Goal: Task Accomplishment & Management: Use online tool/utility

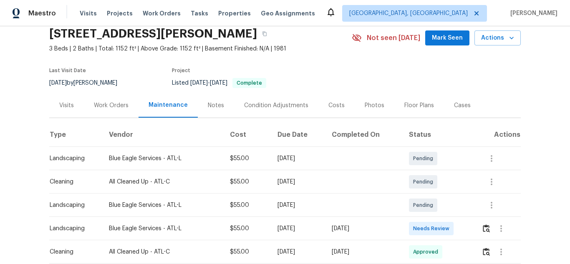
scroll to position [167, 0]
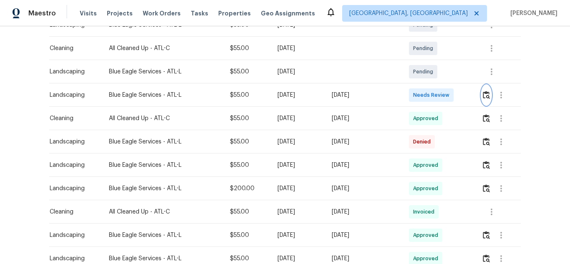
click at [485, 99] on img "button" at bounding box center [485, 95] width 7 height 8
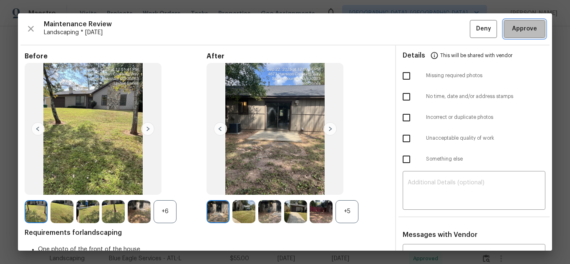
click at [515, 28] on span "Approve" at bounding box center [524, 29] width 25 height 10
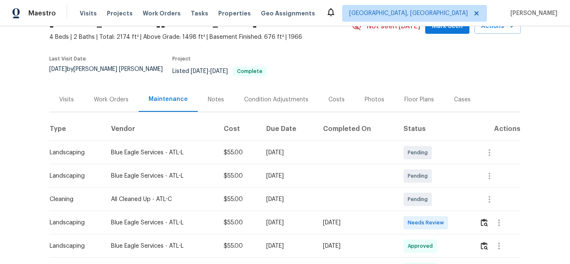
scroll to position [167, 0]
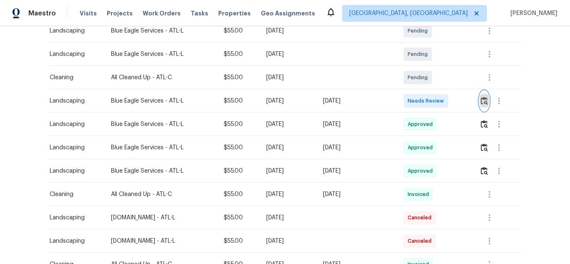
click at [483, 97] on img "button" at bounding box center [483, 101] width 7 height 8
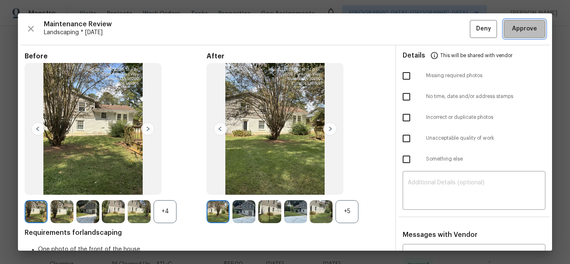
click at [509, 23] on button "Approve" at bounding box center [524, 29] width 42 height 18
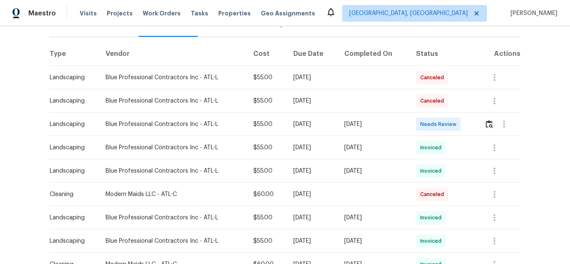
scroll to position [125, 0]
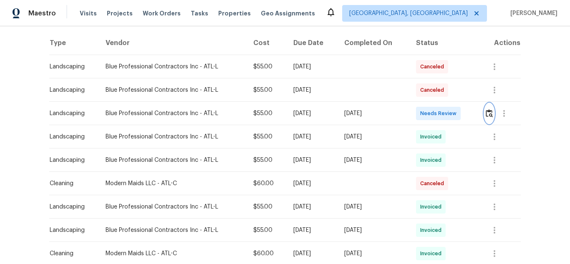
click at [489, 110] on img "button" at bounding box center [488, 113] width 7 height 8
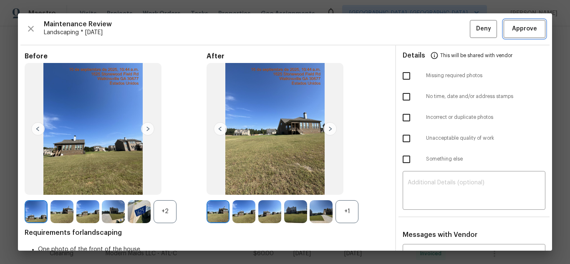
click at [512, 29] on span "Approve" at bounding box center [524, 29] width 25 height 10
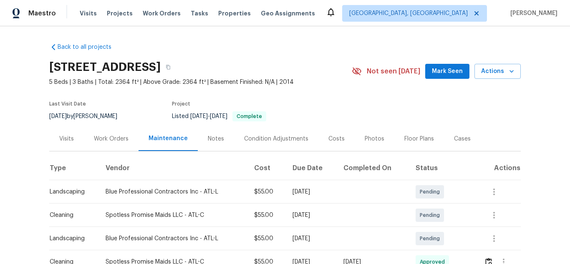
scroll to position [125, 0]
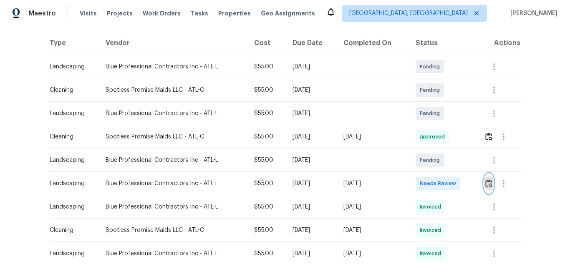
click at [485, 183] on img "button" at bounding box center [488, 183] width 7 height 8
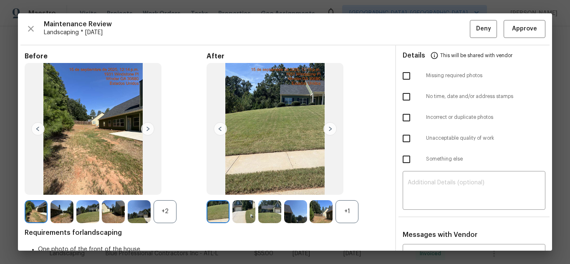
click at [496, 26] on div "Maintenance Review Landscaping * Mon, Sep 15 Deny Approve" at bounding box center [285, 29] width 520 height 18
click at [512, 28] on span "Approve" at bounding box center [524, 29] width 25 height 10
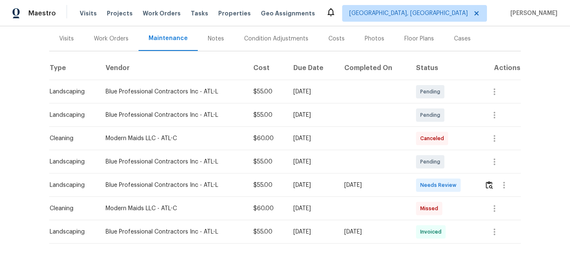
scroll to position [125, 0]
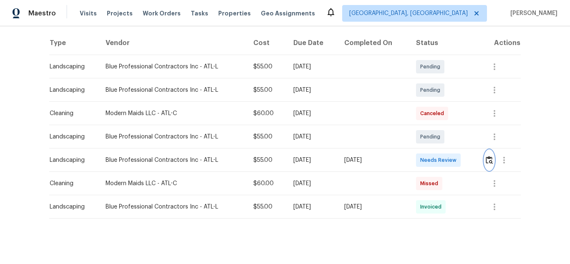
click at [486, 157] on img "button" at bounding box center [488, 160] width 7 height 8
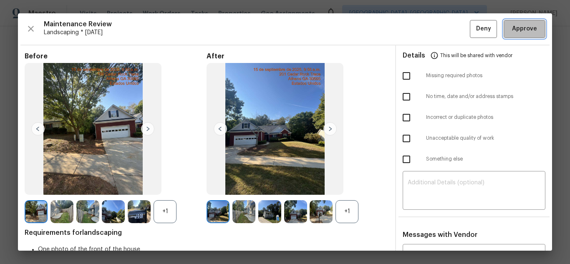
click at [512, 31] on span "Approve" at bounding box center [524, 29] width 25 height 10
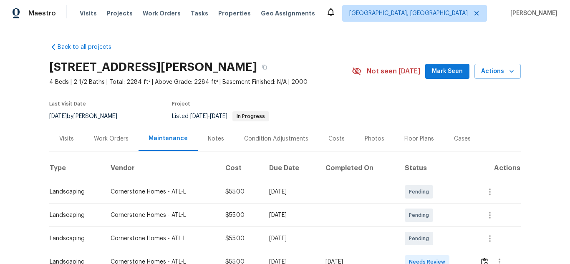
scroll to position [208, 0]
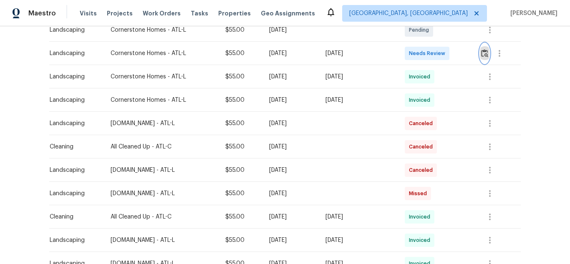
click at [482, 50] on img "button" at bounding box center [484, 53] width 7 height 8
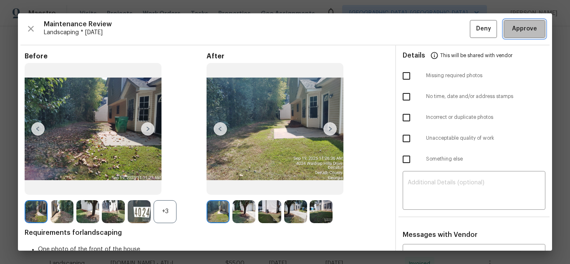
click at [512, 24] on span "Approve" at bounding box center [524, 29] width 25 height 10
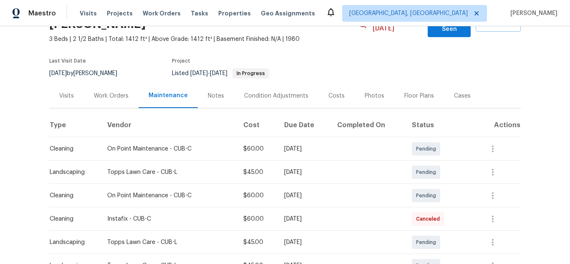
scroll to position [167, 0]
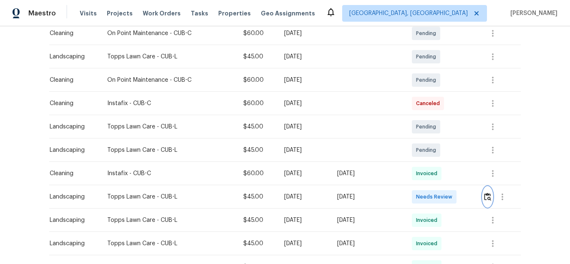
click at [482, 188] on button "button" at bounding box center [487, 197] width 10 height 20
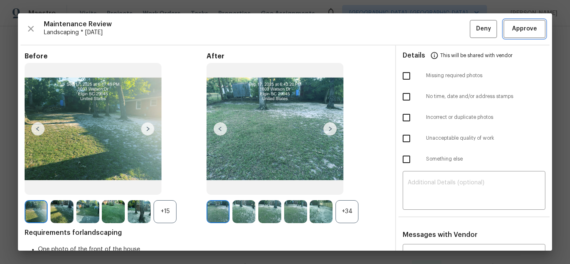
click at [527, 30] on span "Approve" at bounding box center [524, 29] width 25 height 10
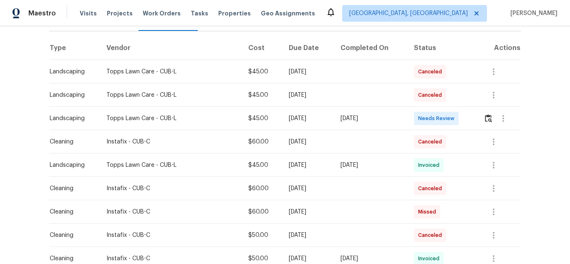
scroll to position [125, 0]
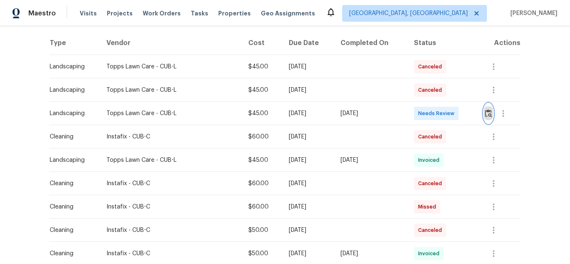
click at [489, 112] on img "button" at bounding box center [487, 113] width 7 height 8
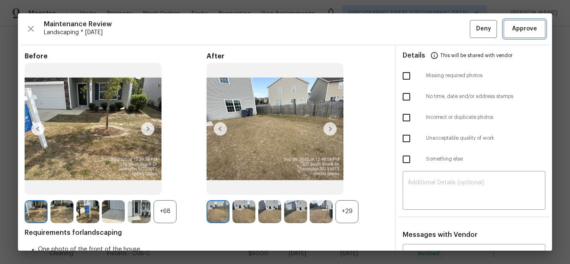
click at [517, 28] on span "Approve" at bounding box center [524, 29] width 25 height 10
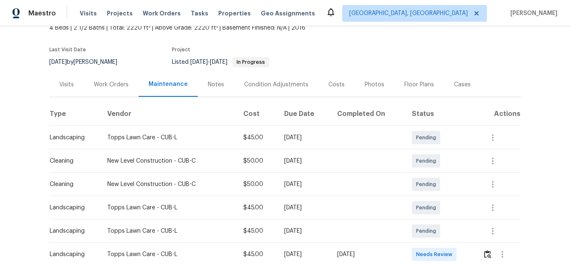
scroll to position [125, 0]
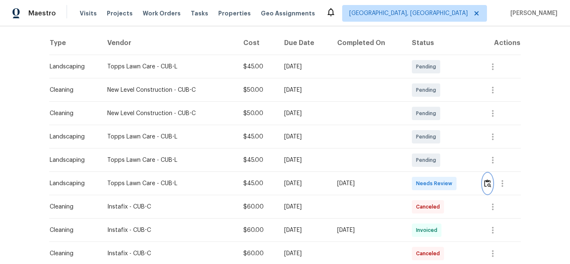
click at [489, 182] on img "button" at bounding box center [487, 183] width 7 height 8
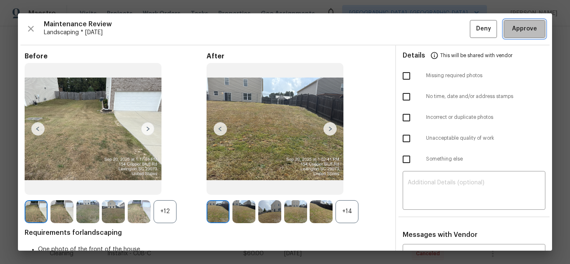
click at [526, 24] on span "Approve" at bounding box center [524, 29] width 25 height 10
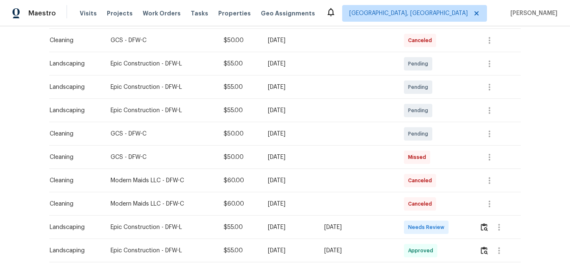
scroll to position [167, 0]
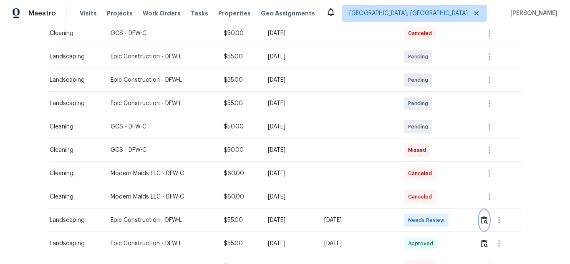
click at [486, 216] on img "button" at bounding box center [483, 220] width 7 height 8
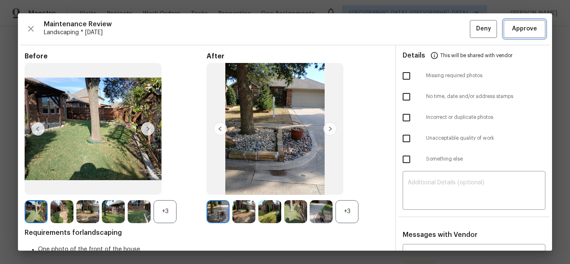
click at [538, 35] on button "Approve" at bounding box center [524, 29] width 42 height 18
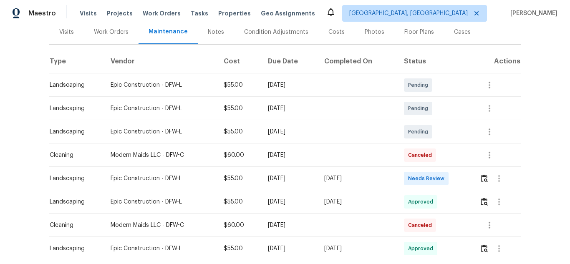
scroll to position [125, 0]
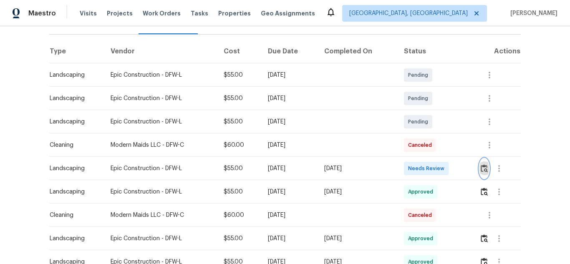
click at [482, 164] on img "button" at bounding box center [483, 168] width 7 height 8
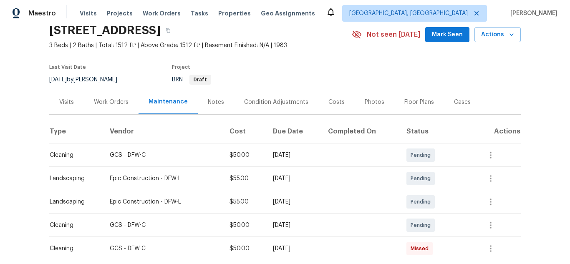
scroll to position [125, 0]
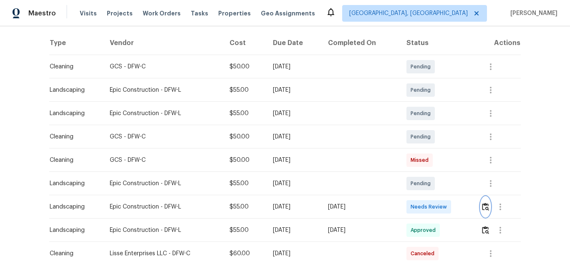
click at [484, 203] on img "button" at bounding box center [485, 207] width 7 height 8
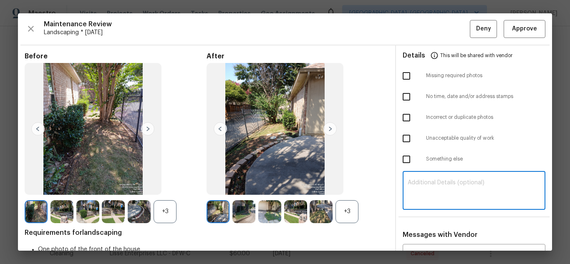
click at [440, 196] on textarea at bounding box center [473, 191] width 133 height 23
paste textarea "Maintenance Audit Team: Hello! Unfortunately, this Landscaping visit completed …"
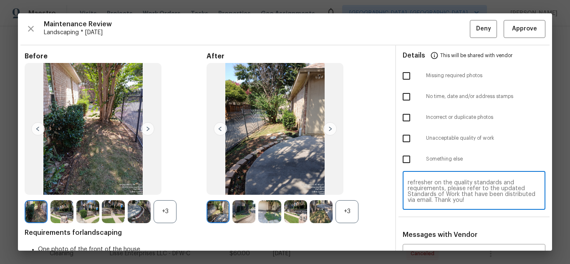
scroll to position [83, 0]
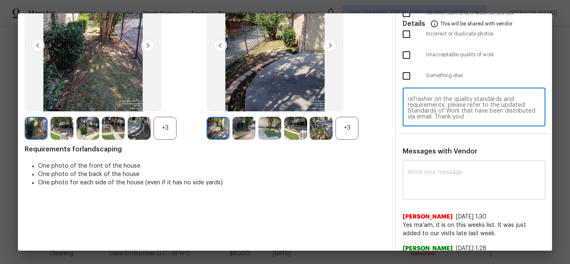
type textarea "Maintenance Audit Team: Hello! Unfortunately, this Landscaping visit completed …"
click at [452, 185] on textarea at bounding box center [473, 180] width 133 height 23
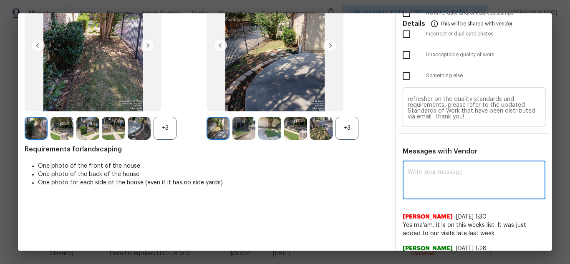
paste textarea "Maintenance Audit Team: Hello! Unfortunately, this Landscaping visit completed …"
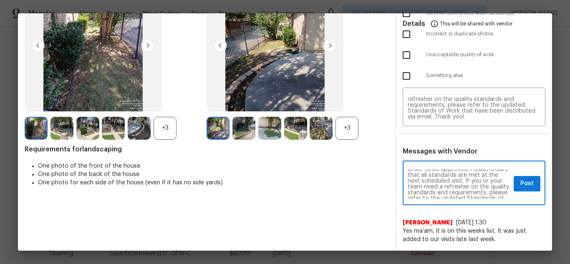
scroll to position [67, 0]
type textarea "Maintenance Audit Team: Hello! Unfortunately, this Landscaping visit completed …"
click at [522, 186] on span "Post" at bounding box center [526, 183] width 13 height 10
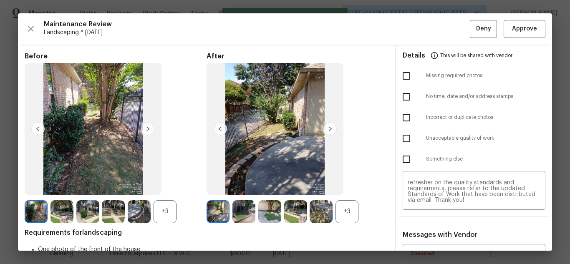
scroll to position [0, 0]
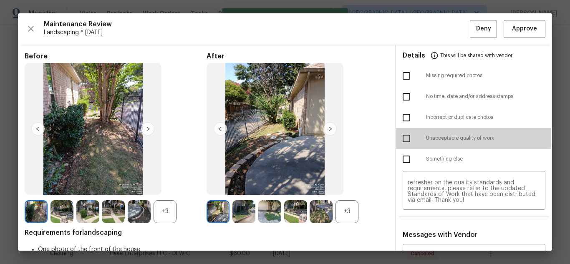
click at [405, 136] on input "checkbox" at bounding box center [406, 139] width 18 height 18
checkbox input "true"
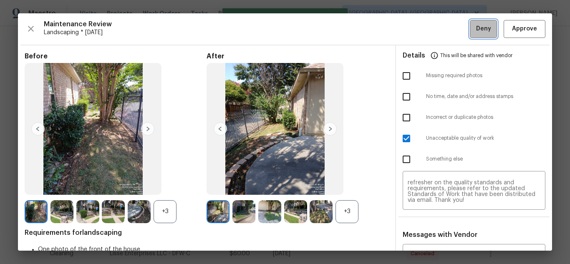
click at [476, 30] on span "Deny" at bounding box center [483, 29] width 15 height 10
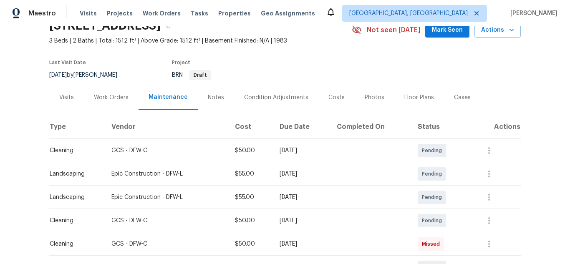
scroll to position [167, 0]
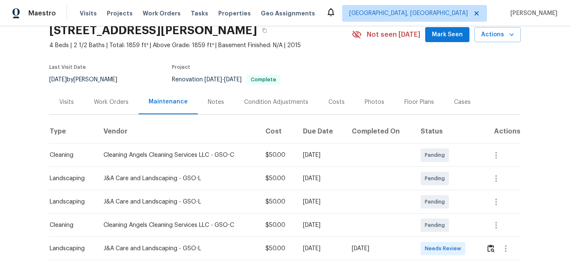
scroll to position [125, 0]
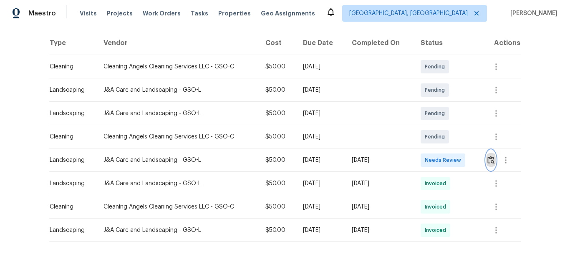
click at [487, 159] on img "button" at bounding box center [490, 160] width 7 height 8
click at [488, 163] on img "button" at bounding box center [490, 160] width 7 height 8
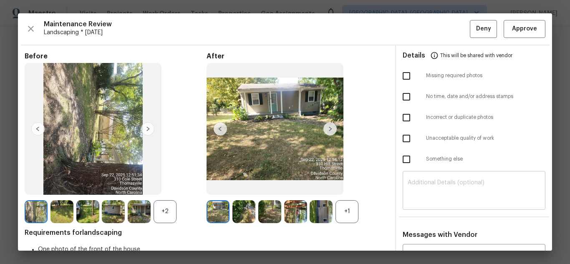
click at [440, 195] on textarea at bounding box center [473, 191] width 133 height 23
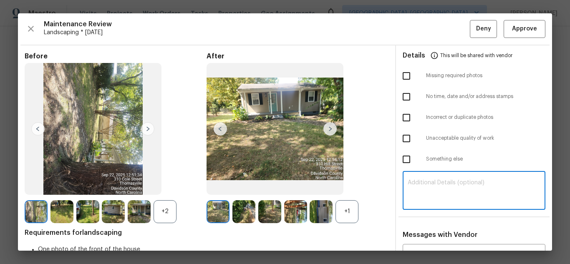
paste textarea "Maintenance Audit Team: Hello! Unfortunately, this Landscaping visit completed …"
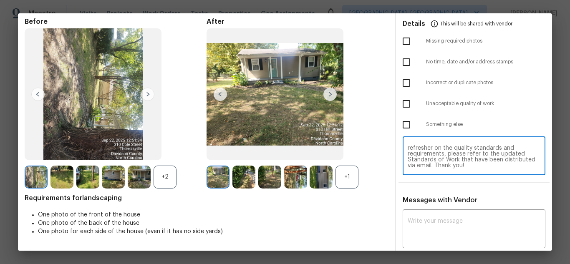
scroll to position [57, 0]
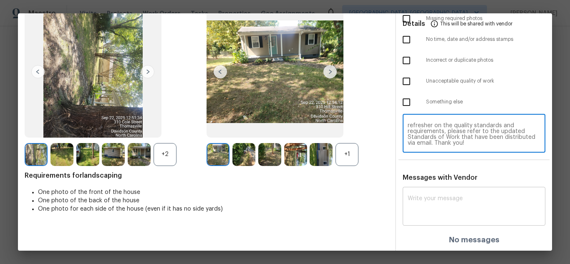
type textarea "Maintenance Audit Team: Hello! Unfortunately, this Landscaping visit completed …"
click at [416, 201] on textarea at bounding box center [473, 207] width 133 height 23
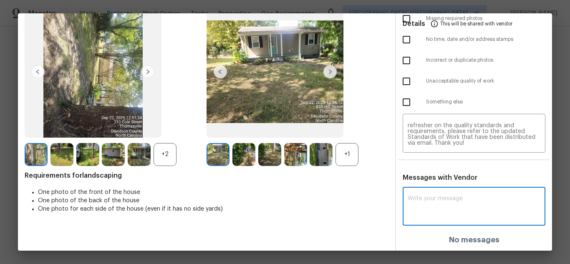
paste textarea "Maintenance Audit Team: Hello! Unfortunately, this Landscaping visit completed …"
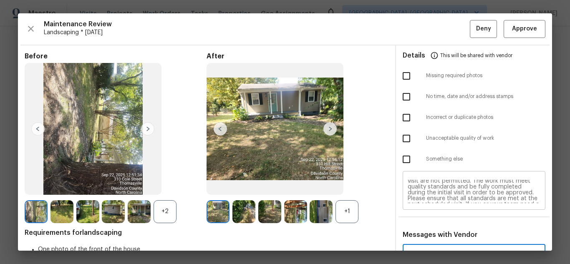
scroll to position [0, 0]
type textarea "Maintenance Audit Team: Hello! Unfortunately, this Landscaping visit completed …"
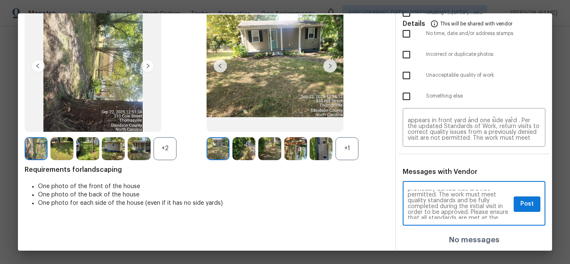
scroll to position [67, 0]
click at [518, 210] on button "Post" at bounding box center [526, 203] width 27 height 15
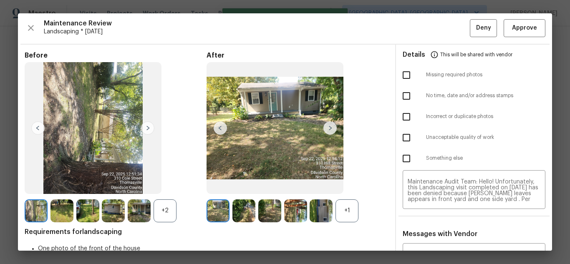
scroll to position [0, 0]
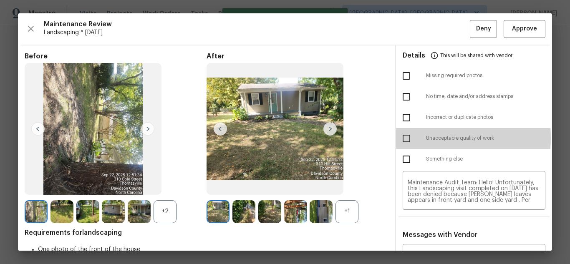
click at [407, 138] on input "checkbox" at bounding box center [406, 139] width 18 height 18
checkbox input "true"
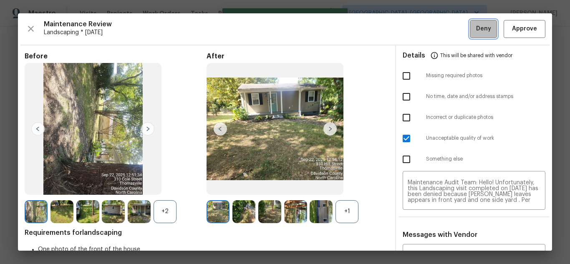
click at [478, 26] on span "Deny" at bounding box center [483, 29] width 15 height 10
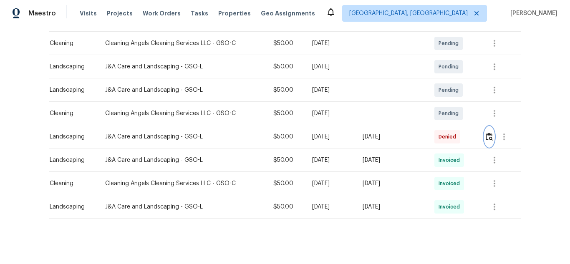
scroll to position [159, 0]
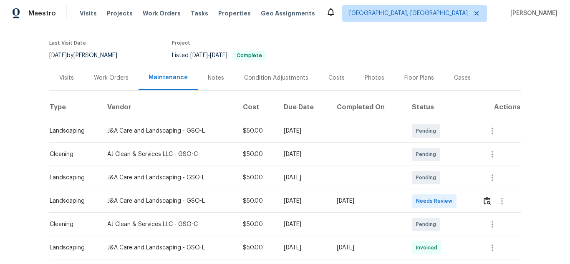
scroll to position [167, 0]
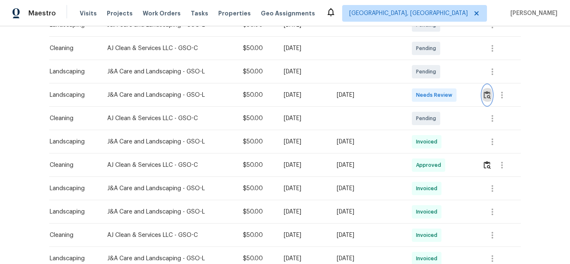
click at [483, 95] on img "button" at bounding box center [486, 95] width 7 height 8
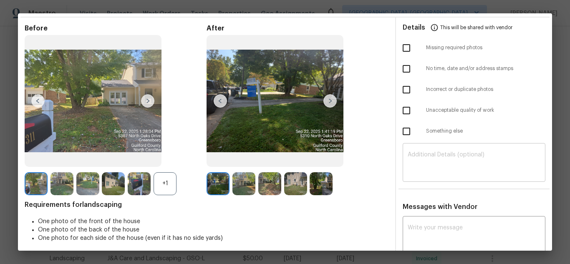
scroll to position [0, 0]
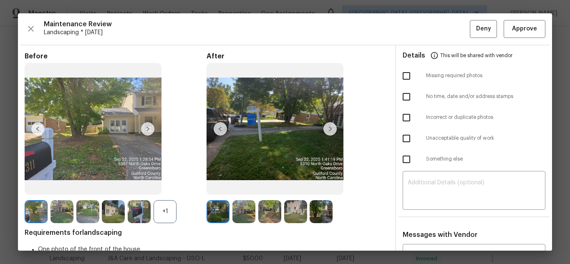
click at [331, 128] on img at bounding box center [329, 128] width 13 height 13
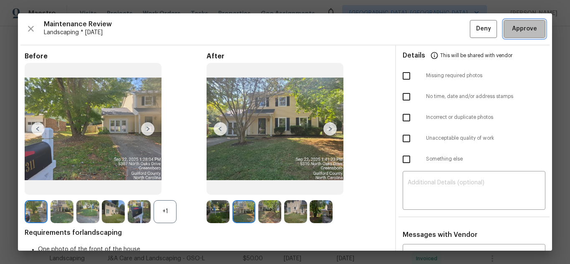
click at [512, 31] on span "Approve" at bounding box center [524, 29] width 25 height 10
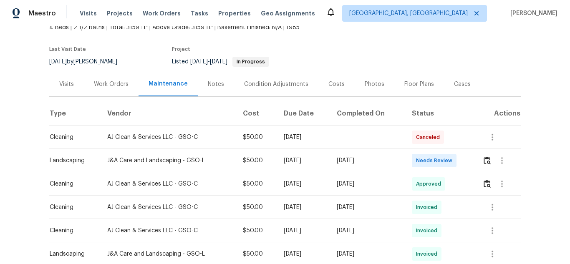
scroll to position [167, 0]
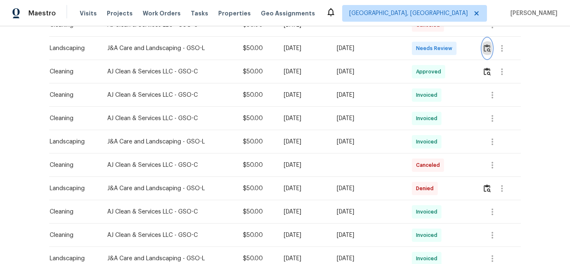
click at [484, 49] on img "button" at bounding box center [486, 48] width 7 height 8
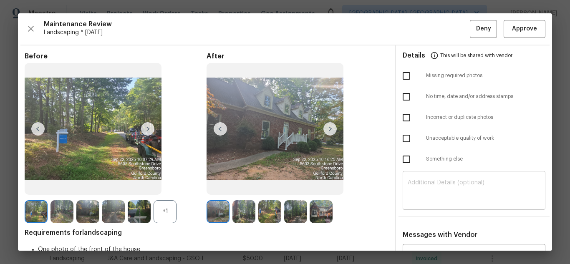
click at [444, 190] on textarea at bounding box center [473, 191] width 133 height 23
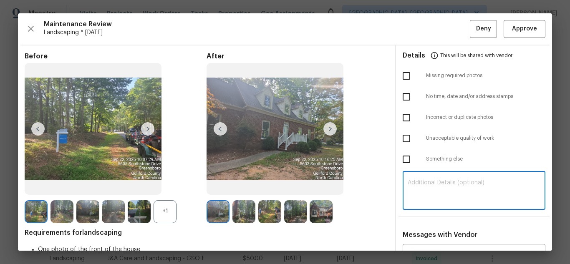
paste textarea "Maintenance Audit Team: Hello! Unfortunately, this Landscaping visit completed …"
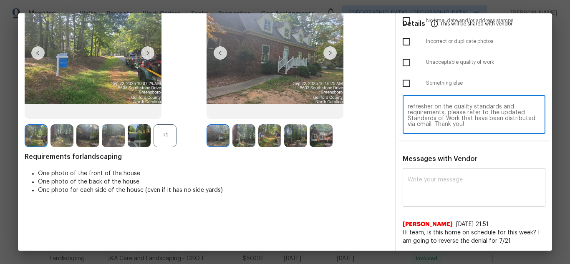
scroll to position [83, 0]
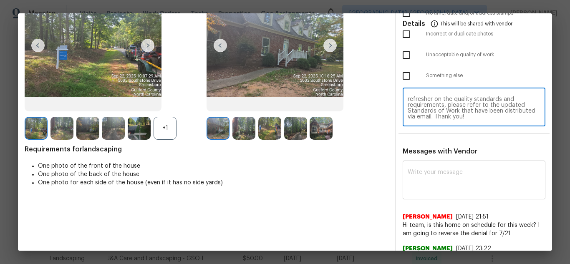
type textarea "Maintenance Audit Team: Hello! Unfortunately, this Landscaping visit completed …"
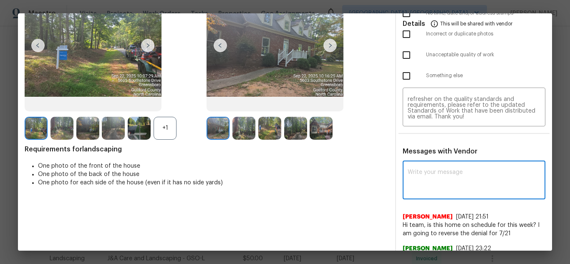
click at [449, 179] on textarea at bounding box center [473, 180] width 133 height 23
paste textarea "Maintenance Audit Team: Hello! Unfortunately, this Landscaping visit completed …"
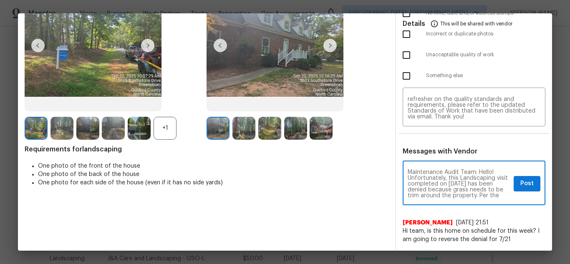
scroll to position [93, 0]
type textarea "Maintenance Audit Team: Hello! Unfortunately, this Landscaping visit completed …"
click at [520, 187] on span "Post" at bounding box center [526, 183] width 13 height 10
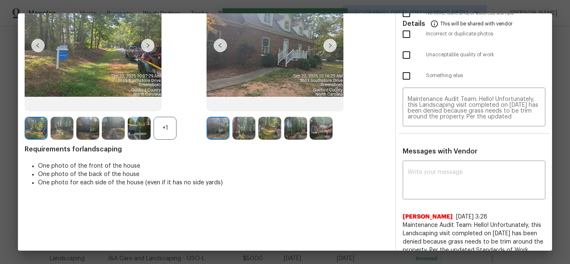
click at [404, 55] on input "checkbox" at bounding box center [406, 55] width 18 height 18
checkbox input "true"
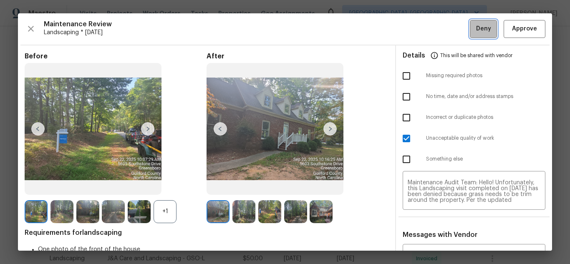
click at [476, 31] on span "Deny" at bounding box center [483, 29] width 15 height 10
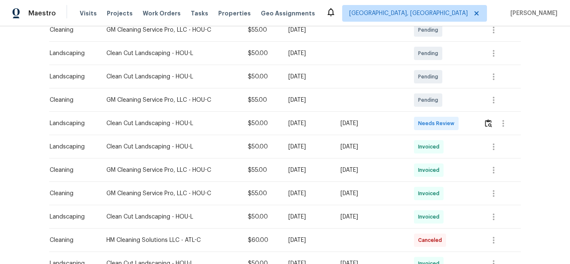
scroll to position [167, 0]
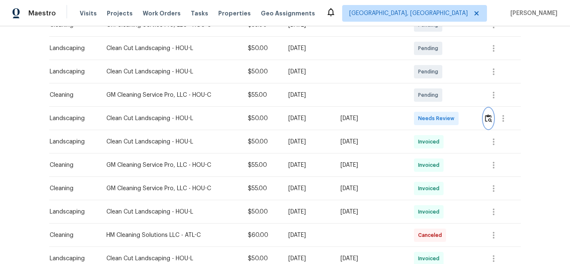
click at [483, 117] on button "button" at bounding box center [488, 118] width 10 height 20
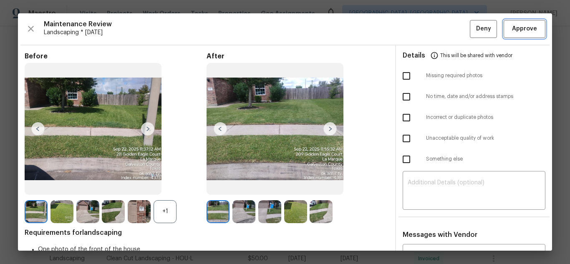
click at [517, 29] on span "Approve" at bounding box center [524, 29] width 25 height 10
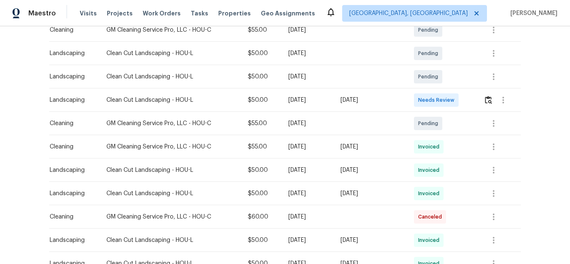
scroll to position [167, 0]
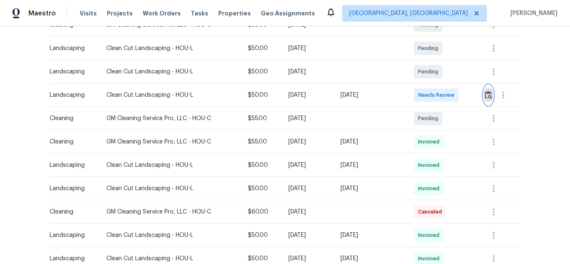
click at [485, 96] on img "button" at bounding box center [487, 95] width 7 height 8
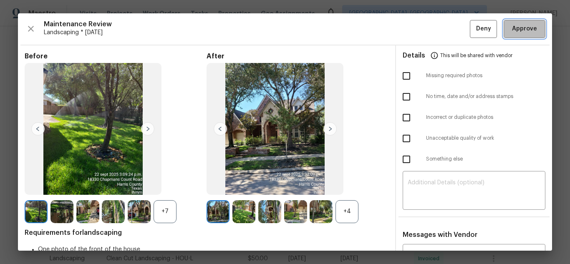
drag, startPoint x: 522, startPoint y: 33, endPoint x: 312, endPoint y: 3, distance: 211.9
click at [521, 32] on span "Approve" at bounding box center [524, 29] width 25 height 10
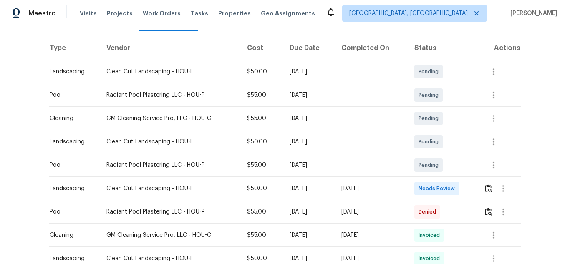
scroll to position [125, 0]
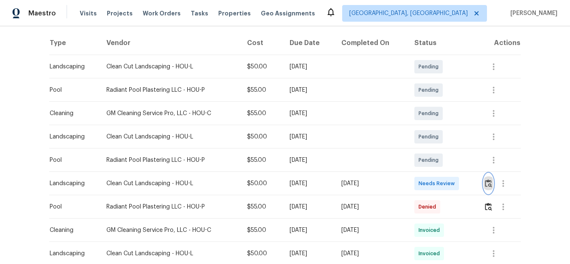
click at [488, 180] on img "button" at bounding box center [487, 183] width 7 height 8
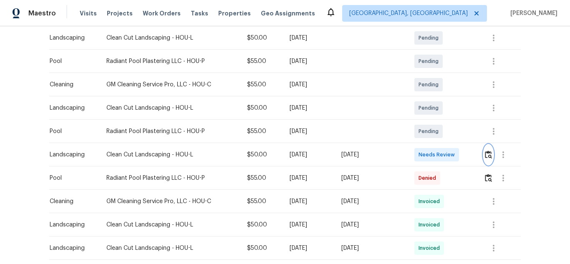
scroll to position [208, 0]
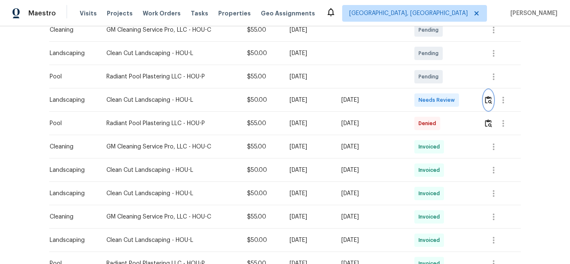
click at [489, 104] on img "button" at bounding box center [487, 100] width 7 height 8
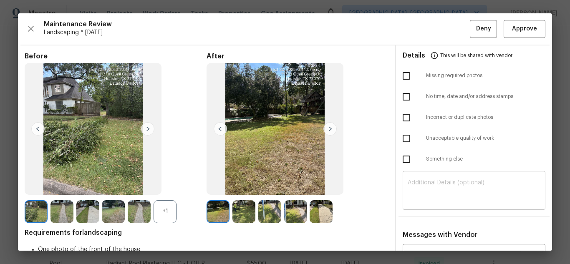
click at [432, 186] on textarea at bounding box center [473, 191] width 133 height 23
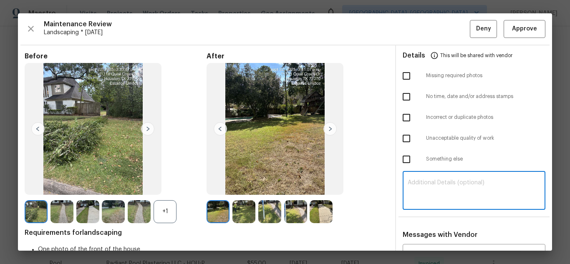
paste textarea "Maintenance Audit Team: Hello! Unfortunately, this Landscaping visit completed …"
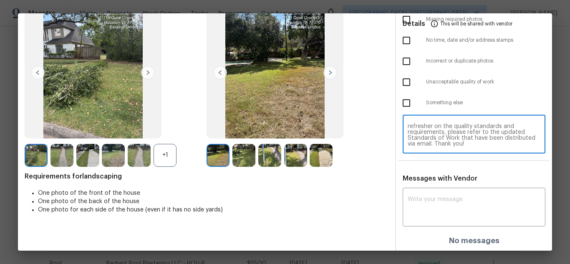
scroll to position [57, 0]
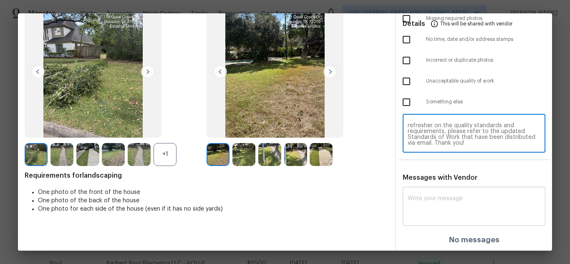
type textarea "Maintenance Audit Team: Hello! Unfortunately, this Landscaping visit completed …"
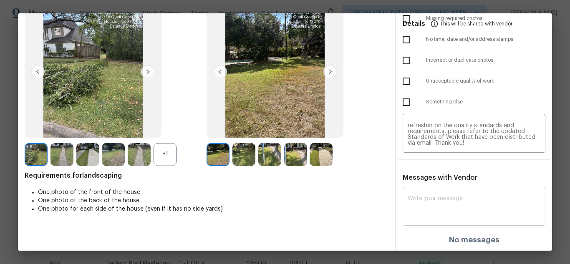
click at [433, 193] on div "x ​" at bounding box center [473, 207] width 143 height 37
paste textarea "Maintenance Audit Team: Hello! Unfortunately, this Landscaping visit completed …"
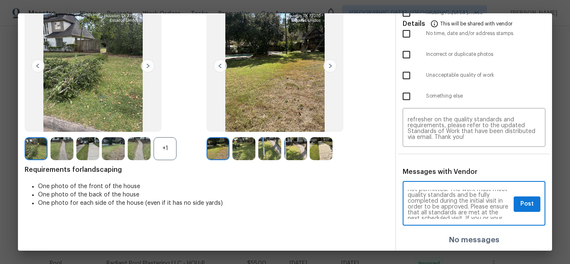
scroll to position [67, 0]
type textarea "Maintenance Audit Team: Hello! Unfortunately, this Landscaping visit completed …"
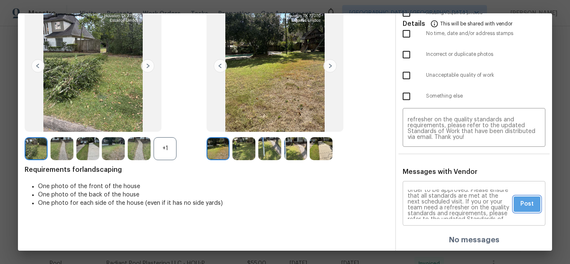
click at [520, 202] on span "Post" at bounding box center [526, 204] width 13 height 10
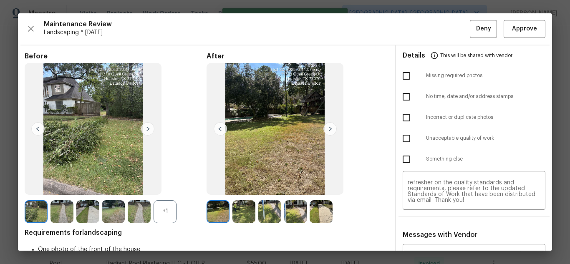
scroll to position [0, 0]
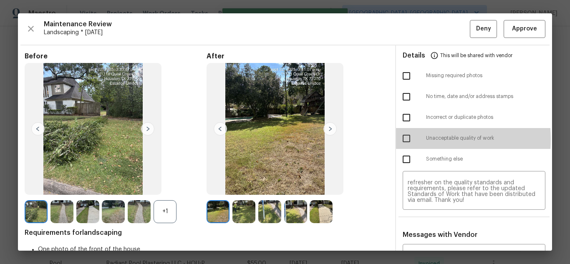
click at [405, 139] on input "checkbox" at bounding box center [406, 139] width 18 height 18
checkbox input "true"
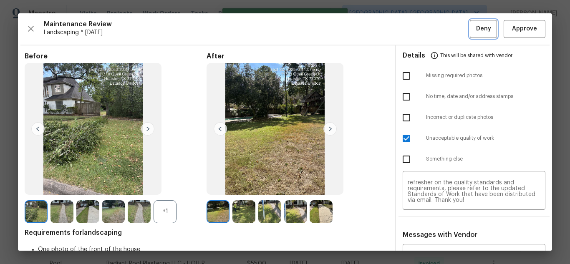
click at [484, 30] on button "Deny" at bounding box center [482, 29] width 27 height 18
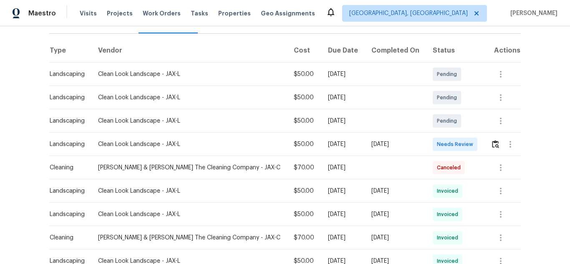
scroll to position [125, 0]
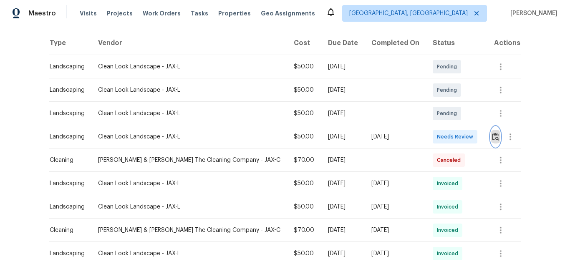
click at [492, 139] on img "button" at bounding box center [495, 137] width 7 height 8
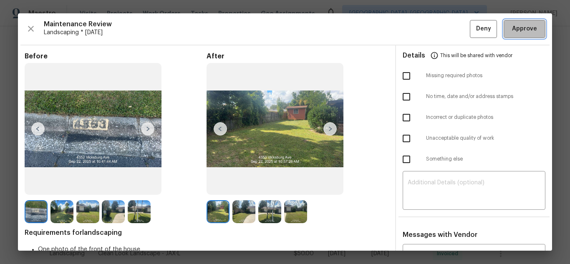
click at [527, 25] on span "Approve" at bounding box center [524, 29] width 25 height 10
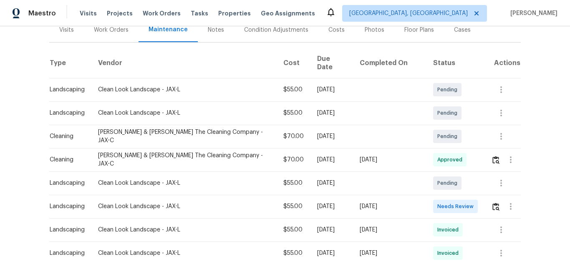
scroll to position [125, 0]
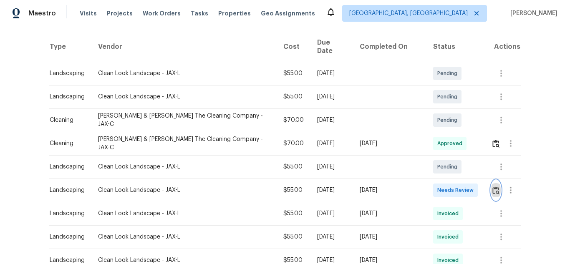
click at [491, 180] on button "button" at bounding box center [496, 190] width 10 height 20
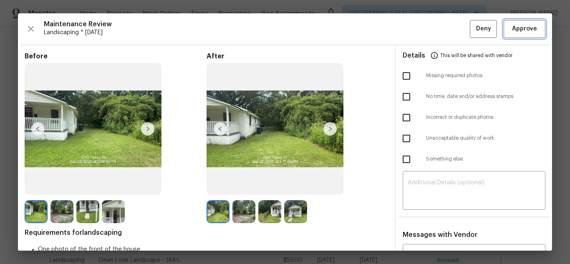
click at [521, 35] on button "Approve" at bounding box center [524, 29] width 42 height 18
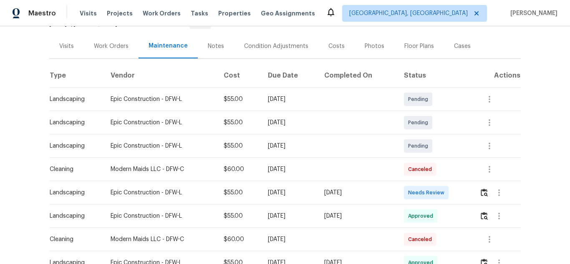
scroll to position [125, 0]
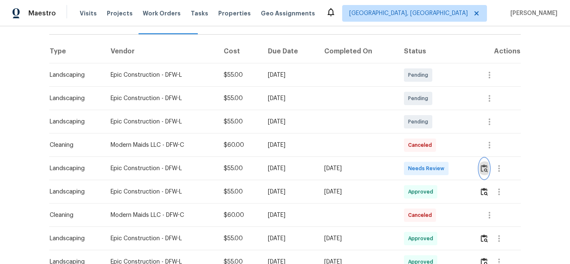
click at [484, 164] on img "button" at bounding box center [483, 168] width 7 height 8
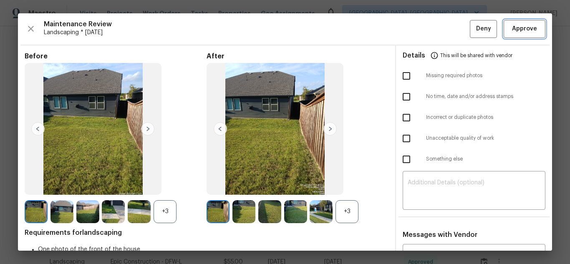
click at [514, 27] on span "Approve" at bounding box center [524, 29] width 25 height 10
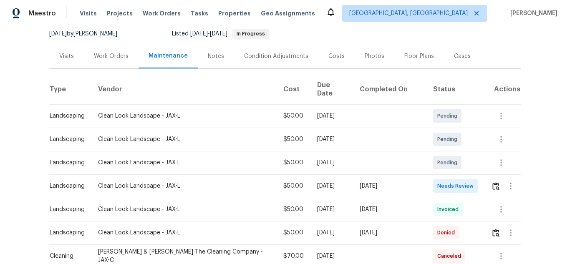
scroll to position [83, 0]
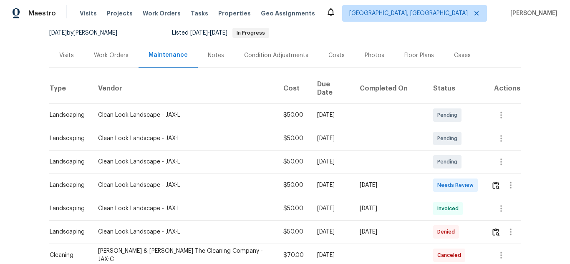
click at [484, 176] on td at bounding box center [502, 184] width 36 height 23
click at [492, 181] on img "button" at bounding box center [495, 185] width 7 height 8
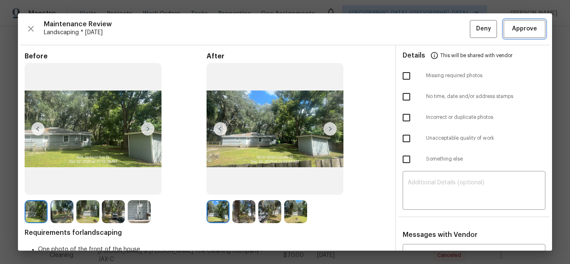
click at [517, 34] on span "Approve" at bounding box center [524, 29] width 25 height 10
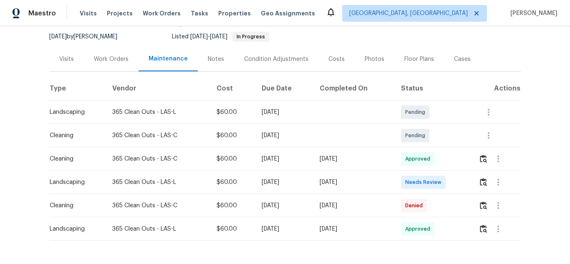
scroll to position [83, 0]
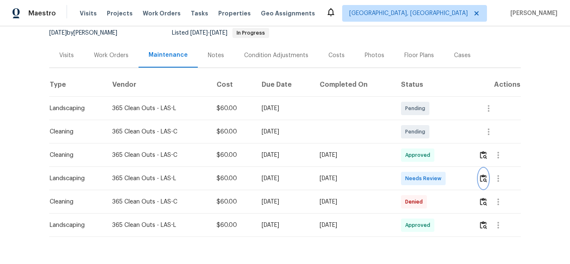
click at [484, 182] on img "button" at bounding box center [482, 178] width 7 height 8
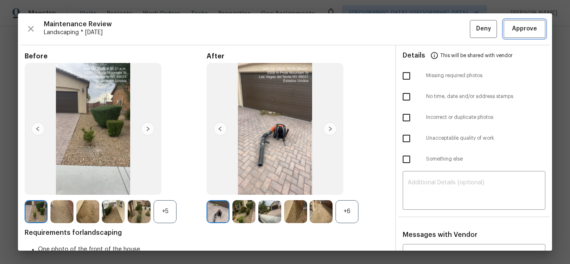
click at [517, 34] on span "Approve" at bounding box center [524, 29] width 25 height 10
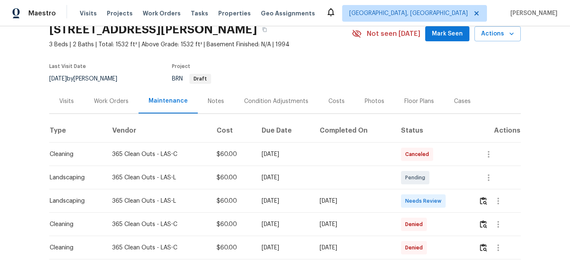
scroll to position [83, 0]
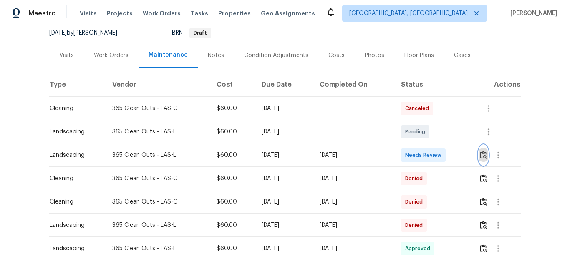
click at [480, 157] on img "button" at bounding box center [482, 155] width 7 height 8
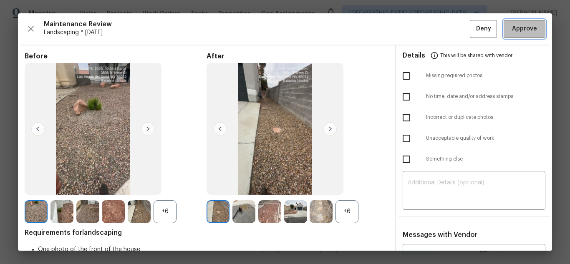
click at [517, 34] on span "Approve" at bounding box center [524, 29] width 25 height 10
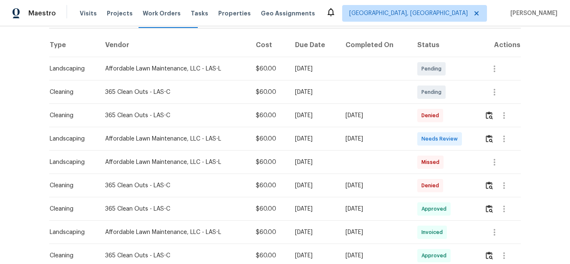
scroll to position [125, 0]
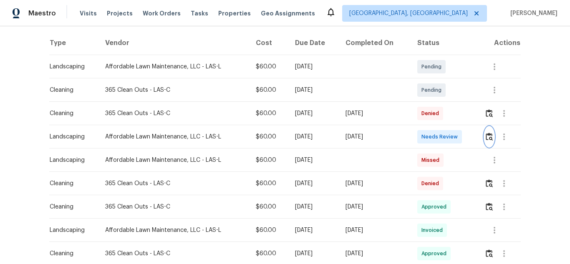
click at [487, 133] on img "button" at bounding box center [488, 137] width 7 height 8
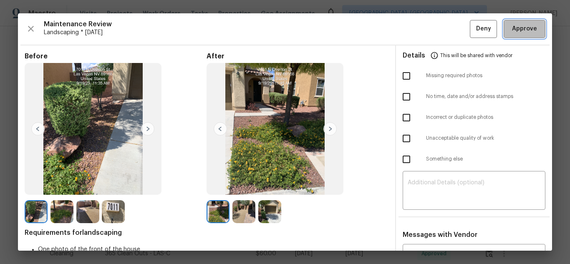
click at [517, 34] on span "Approve" at bounding box center [524, 29] width 25 height 10
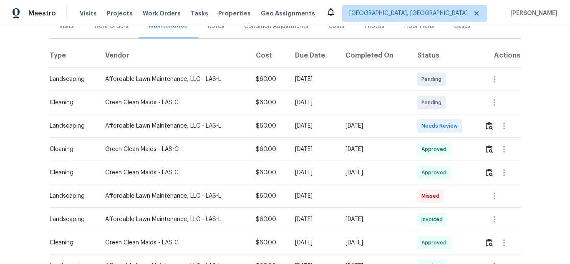
scroll to position [125, 0]
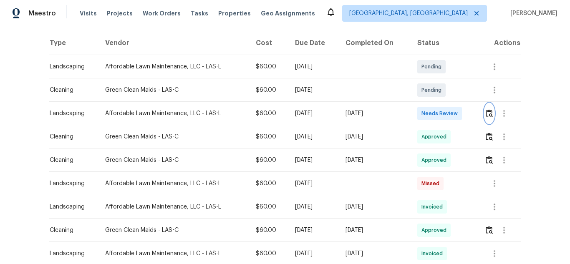
click at [489, 113] on img "button" at bounding box center [488, 113] width 7 height 8
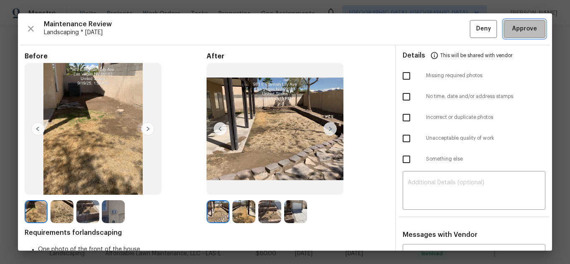
click at [517, 34] on span "Approve" at bounding box center [524, 29] width 25 height 10
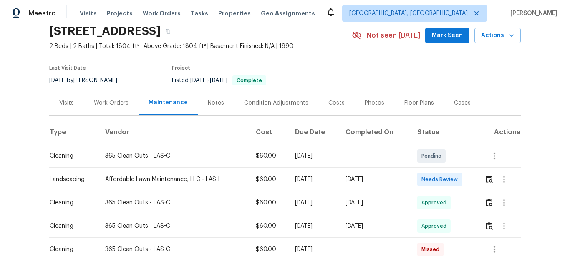
scroll to position [83, 0]
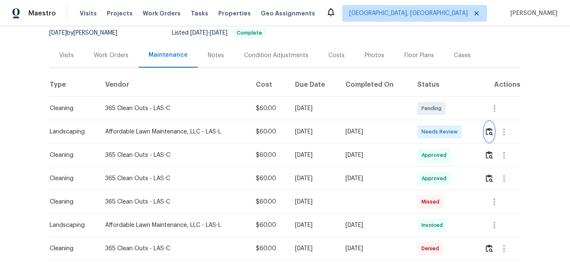
click at [486, 130] on img "button" at bounding box center [488, 132] width 7 height 8
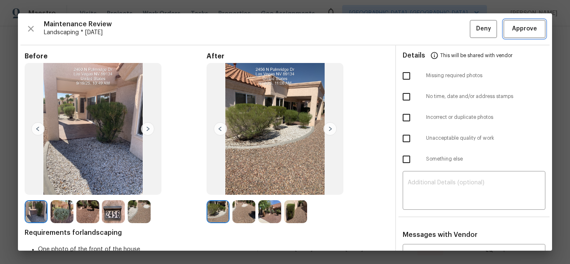
click at [517, 34] on span "Approve" at bounding box center [524, 29] width 25 height 10
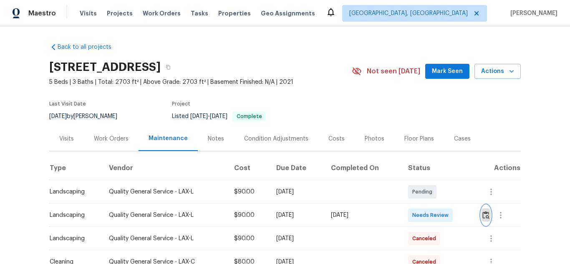
click at [483, 219] on img "button" at bounding box center [485, 215] width 7 height 8
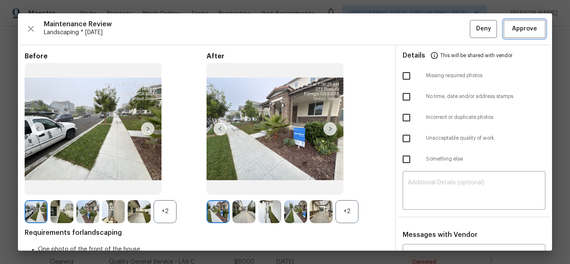
click at [517, 34] on span "Approve" at bounding box center [524, 29] width 25 height 10
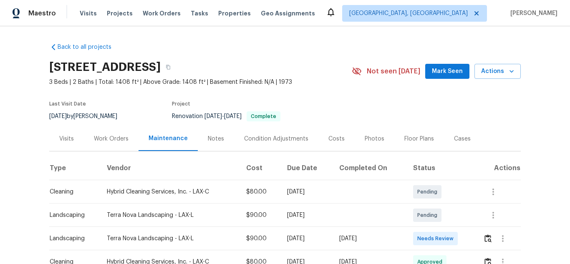
scroll to position [83, 0]
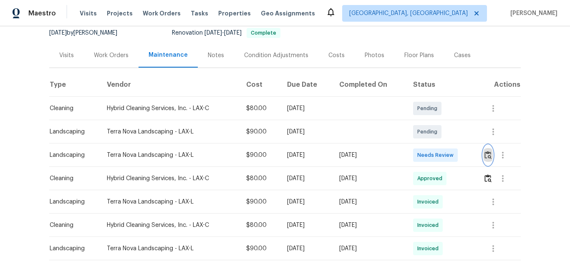
click at [485, 151] on button "button" at bounding box center [488, 155] width 10 height 20
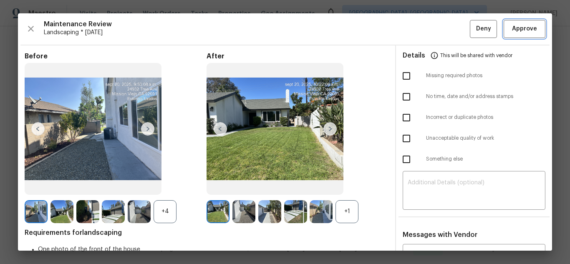
click at [517, 34] on span "Approve" at bounding box center [524, 29] width 25 height 10
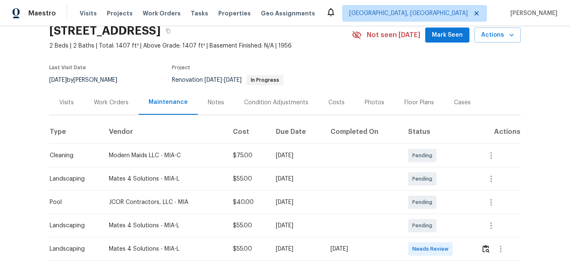
scroll to position [83, 0]
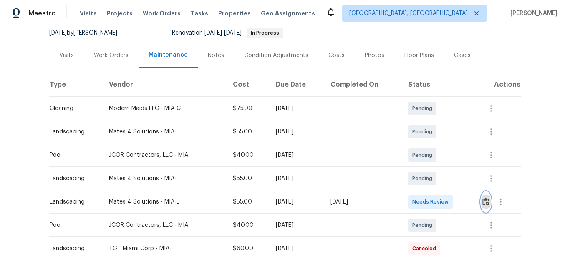
click at [483, 206] on button "button" at bounding box center [486, 202] width 10 height 20
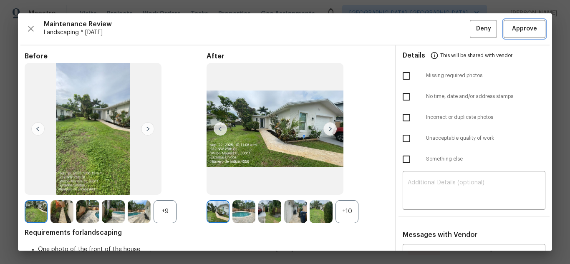
click at [517, 34] on span "Approve" at bounding box center [524, 29] width 25 height 10
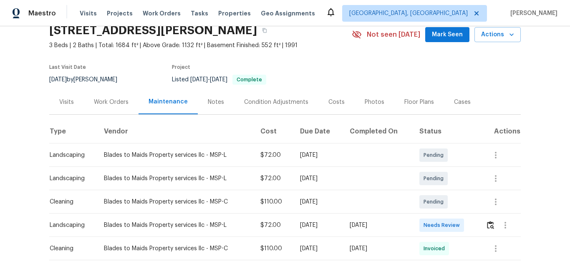
scroll to position [83, 0]
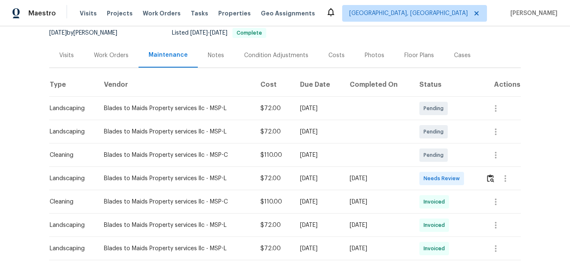
click at [482, 178] on td at bounding box center [500, 178] width 42 height 23
click at [493, 180] on button "button" at bounding box center [490, 178] width 10 height 20
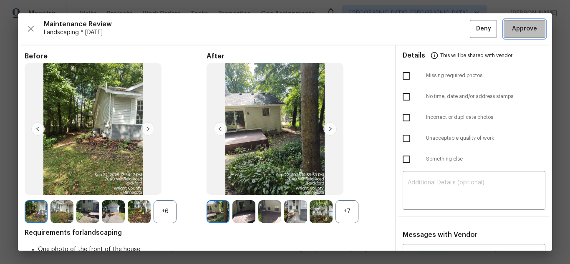
click at [512, 37] on button "Approve" at bounding box center [524, 29] width 42 height 18
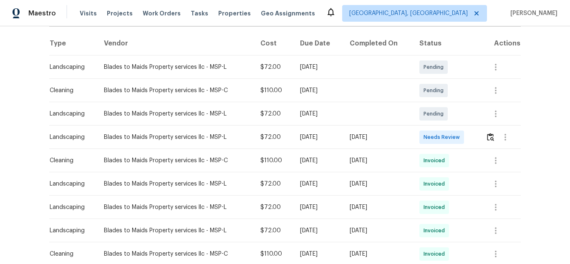
scroll to position [125, 0]
click at [488, 140] on img "button" at bounding box center [490, 137] width 7 height 8
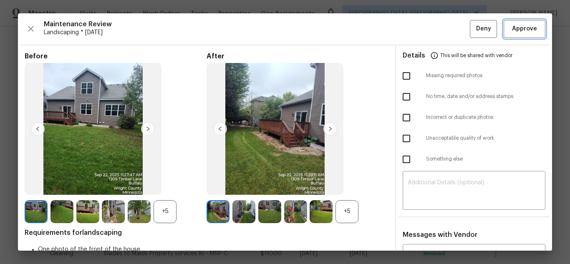
click at [512, 30] on span "Approve" at bounding box center [524, 29] width 25 height 10
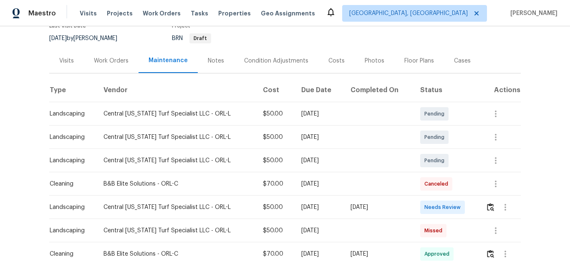
scroll to position [125, 0]
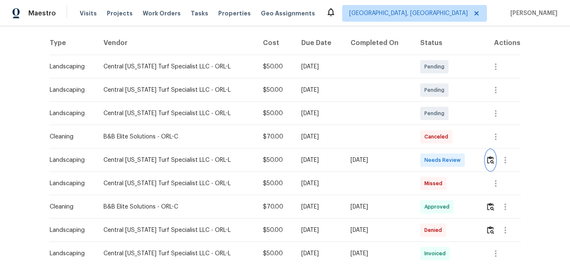
click at [485, 160] on button "button" at bounding box center [490, 160] width 10 height 20
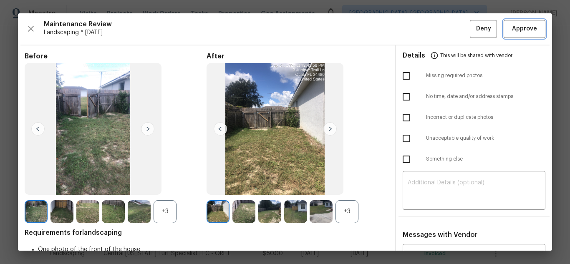
click at [513, 30] on span "Approve" at bounding box center [524, 29] width 25 height 10
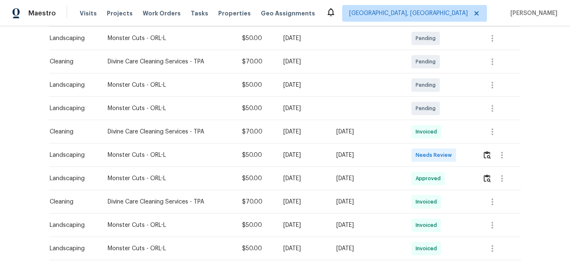
scroll to position [167, 0]
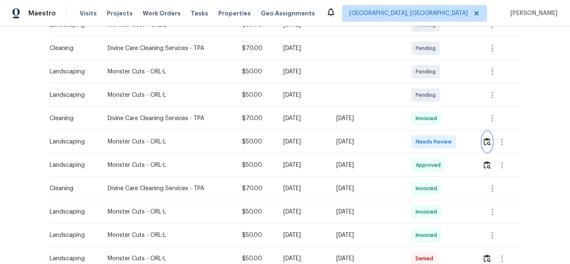
click at [483, 144] on img "button" at bounding box center [486, 142] width 7 height 8
click at [486, 139] on img "button" at bounding box center [486, 142] width 7 height 8
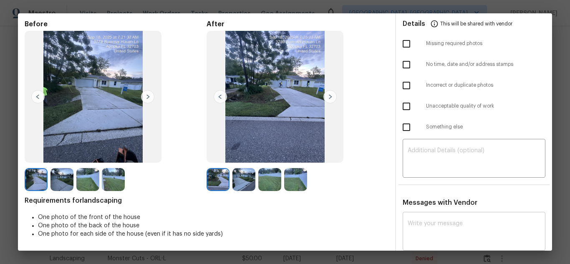
scroll to position [125, 0]
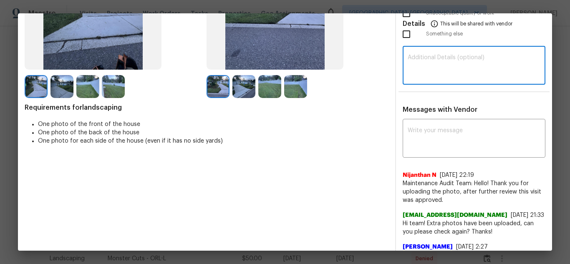
click at [440, 75] on textarea at bounding box center [473, 66] width 133 height 23
paste textarea "Maintenance Audit Team: Hello! Unfortunately, this Landscaping visit completed …"
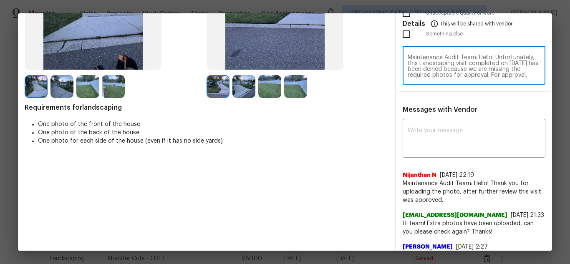
scroll to position [70, 0]
type textarea "Maintenance Audit Team: Hello! Unfortunately, this Landscaping visit completed …"
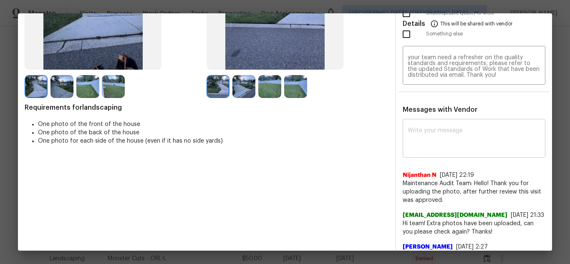
click at [443, 125] on div "x ​" at bounding box center [473, 139] width 143 height 37
paste textarea "Maintenance Audit Team: Hello! Unfortunately, this Landscaping visit completed …"
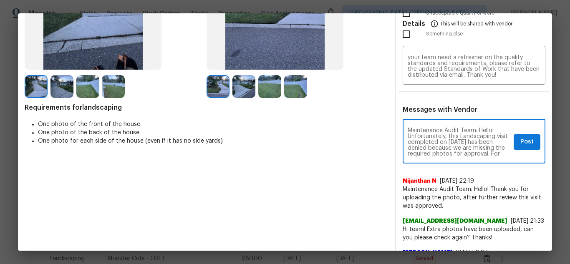
scroll to position [93, 0]
type textarea "Maintenance Audit Team: Hello! Unfortunately, this Landscaping visit completed …"
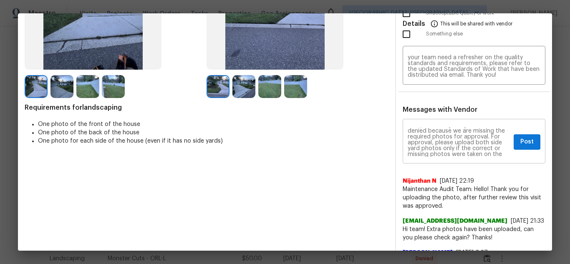
scroll to position [0, 0]
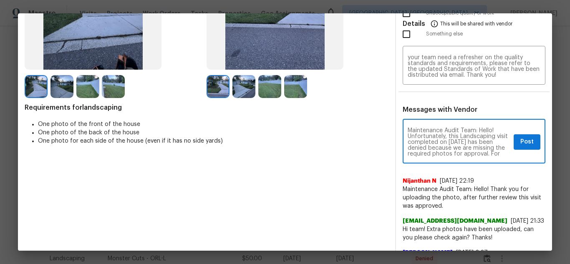
click at [485, 142] on textarea "Maintenance Audit Team: Hello! Unfortunately, this Landscaping visit completed …" at bounding box center [458, 142] width 103 height 29
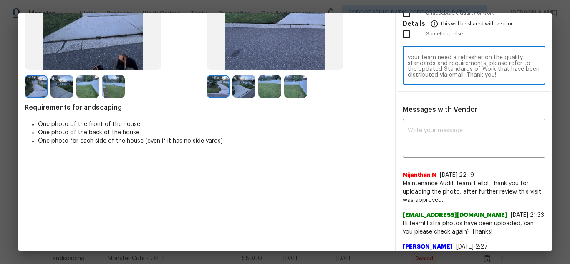
click at [469, 75] on textarea "Maintenance Audit Team: Hello! Unfortunately, this Landscaping visit completed …" at bounding box center [473, 66] width 133 height 23
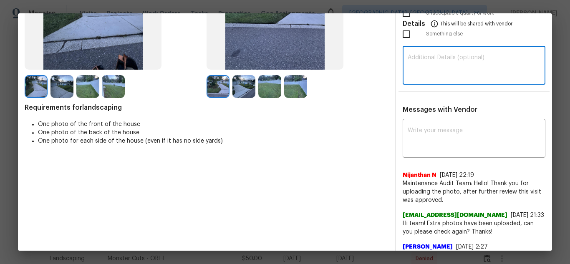
scroll to position [83, 0]
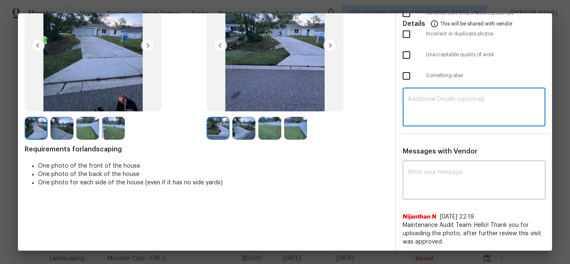
click at [449, 108] on textarea at bounding box center [473, 107] width 133 height 23
paste textarea "Maintenance Audit Team: Hello! Unfortunately, this Landscaping visit completed …"
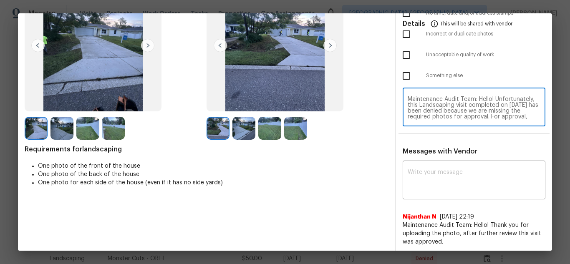
scroll to position [70, 0]
type textarea "Maintenance Audit Team: Hello! Unfortunately, this Landscaping visit completed …"
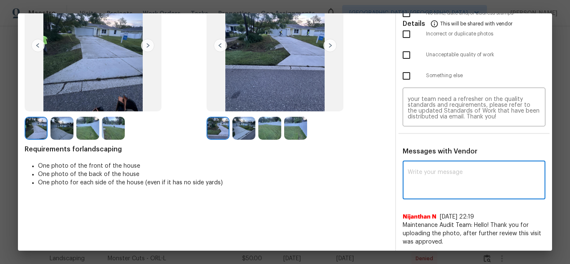
click at [438, 181] on textarea at bounding box center [473, 180] width 133 height 23
paste textarea "Maintenance Audit Team: Hello! Unfortunately, this Landscaping visit completed …"
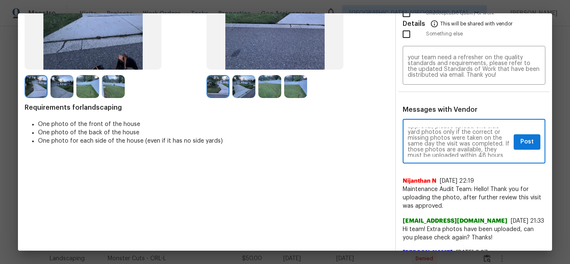
scroll to position [50, 0]
type textarea "Maintenance Audit Team: Hello! Unfortunately, this Landscaping visit completed …"
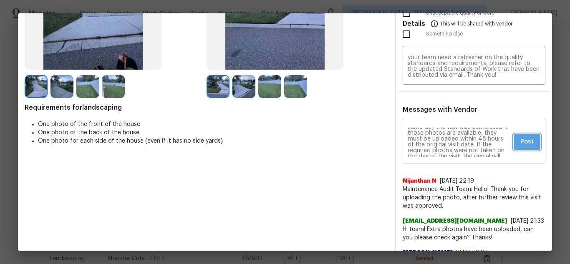
click at [513, 146] on button "Post" at bounding box center [526, 141] width 27 height 15
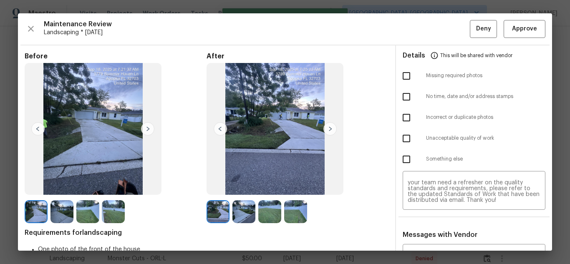
scroll to position [0, 0]
click at [400, 78] on input "checkbox" at bounding box center [406, 76] width 18 height 18
checkbox input "true"
click at [476, 31] on span "Deny" at bounding box center [483, 29] width 15 height 10
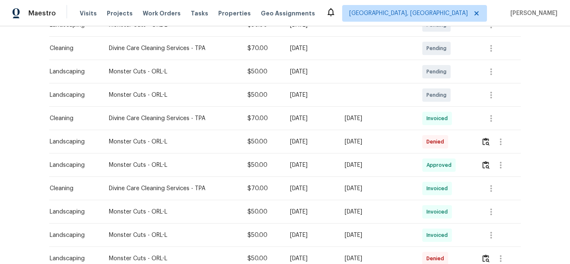
click at [513, 30] on div at bounding box center [500, 25] width 39 height 20
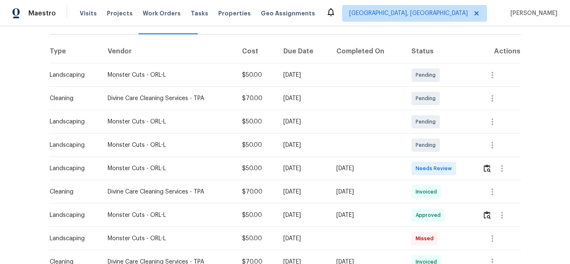
scroll to position [125, 0]
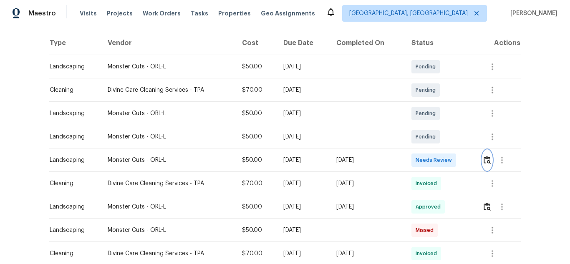
click at [484, 157] on img "button" at bounding box center [486, 160] width 7 height 8
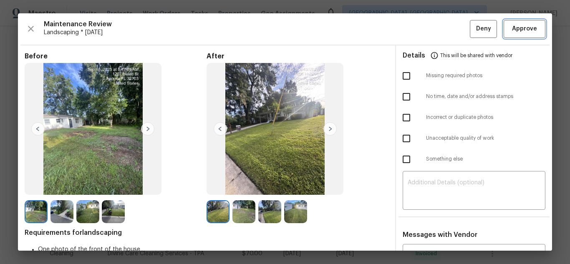
click at [513, 30] on span "Approve" at bounding box center [524, 29] width 25 height 10
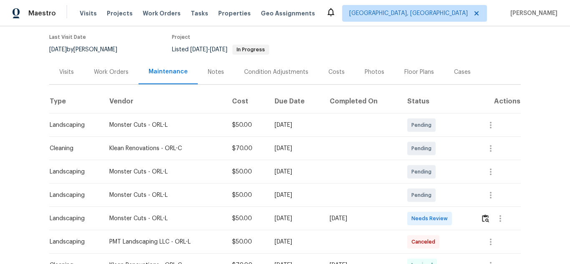
scroll to position [125, 0]
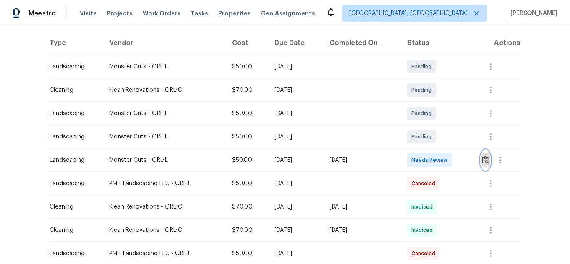
click at [482, 161] on img "button" at bounding box center [485, 160] width 7 height 8
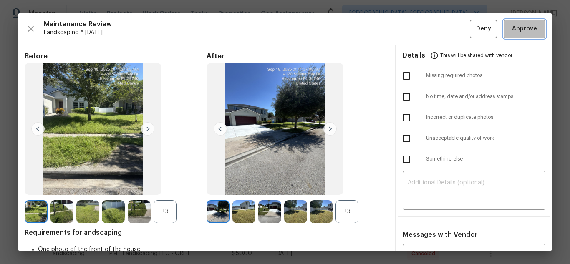
click at [513, 30] on span "Approve" at bounding box center [524, 29] width 25 height 10
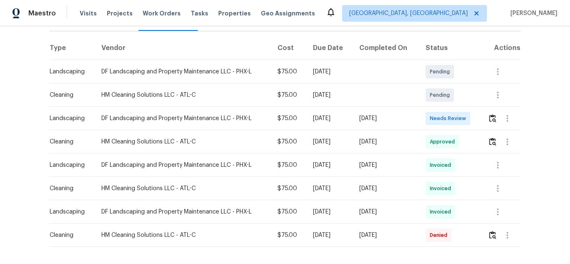
scroll to position [125, 0]
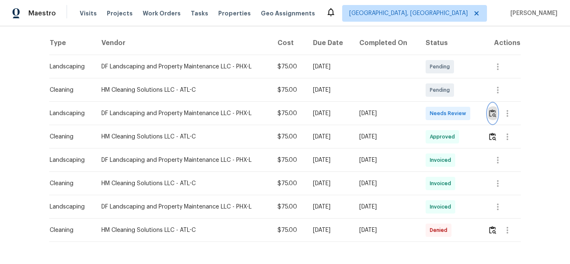
click at [492, 112] on img "button" at bounding box center [492, 113] width 7 height 8
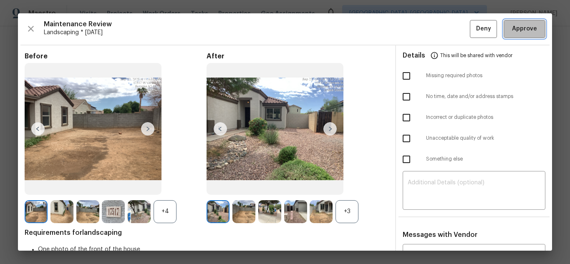
click at [513, 30] on span "Approve" at bounding box center [524, 29] width 25 height 10
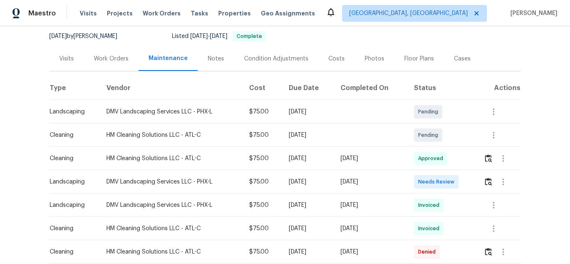
scroll to position [83, 0]
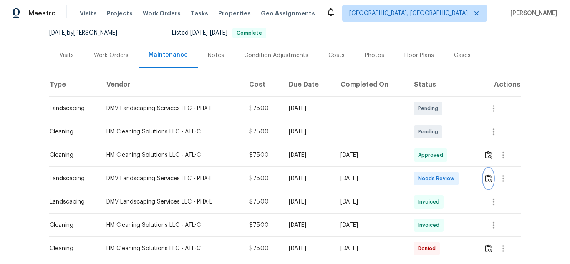
click at [487, 179] on img "button" at bounding box center [487, 178] width 7 height 8
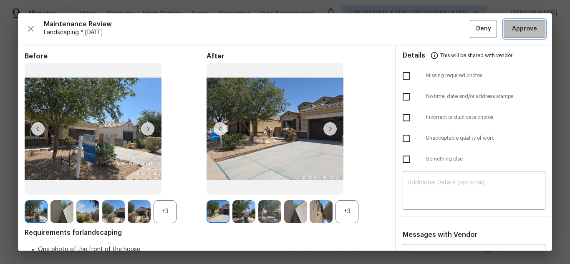
click at [513, 30] on span "Approve" at bounding box center [524, 29] width 25 height 10
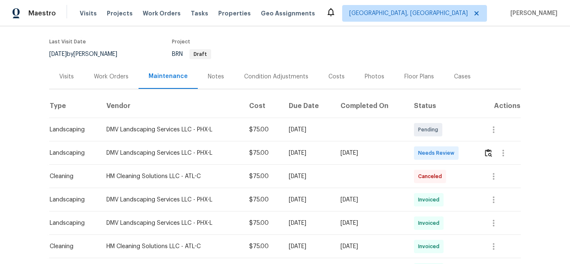
scroll to position [125, 0]
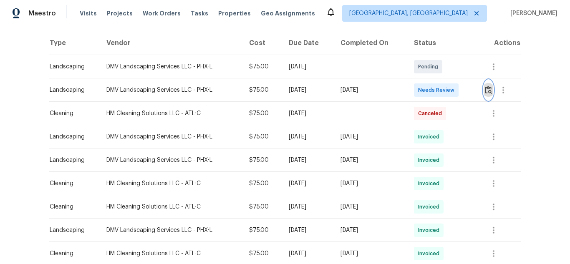
click at [489, 90] on img "button" at bounding box center [487, 90] width 7 height 8
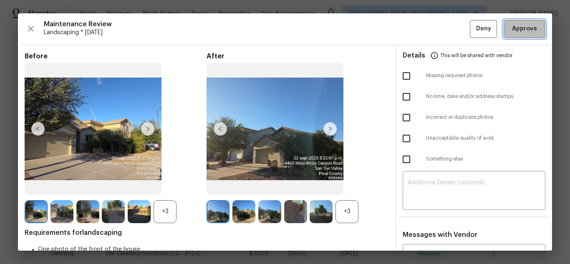
click at [513, 30] on span "Approve" at bounding box center [524, 29] width 25 height 10
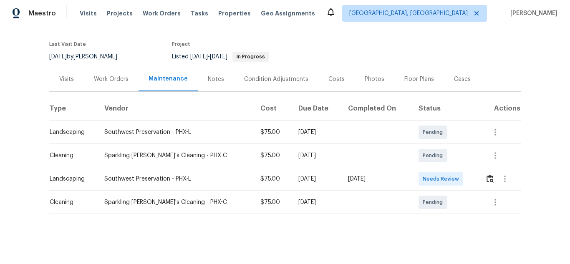
scroll to position [66, 0]
click at [486, 175] on img "button" at bounding box center [489, 179] width 7 height 8
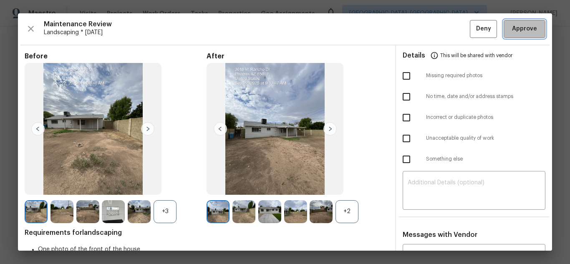
click at [513, 30] on span "Approve" at bounding box center [524, 29] width 25 height 10
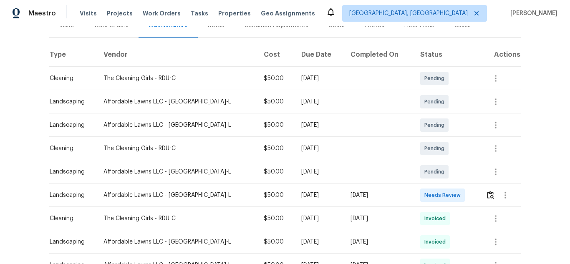
scroll to position [125, 0]
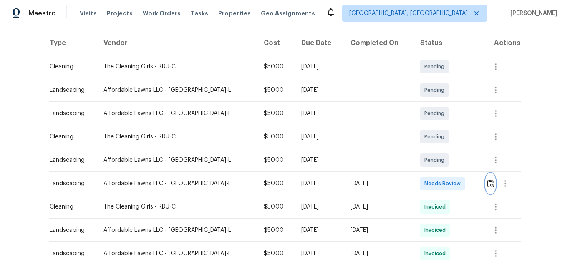
click at [487, 187] on img "button" at bounding box center [490, 183] width 7 height 8
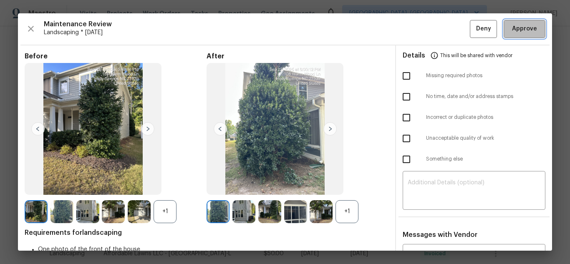
click at [513, 30] on span "Approve" at bounding box center [524, 29] width 25 height 10
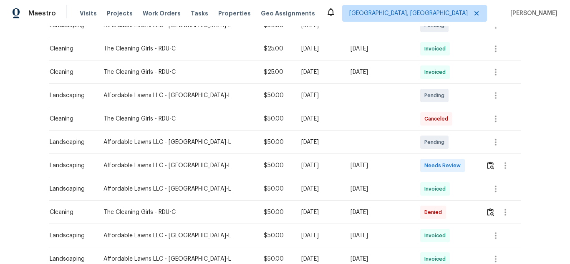
scroll to position [167, 0]
click at [487, 166] on img "button" at bounding box center [490, 165] width 7 height 8
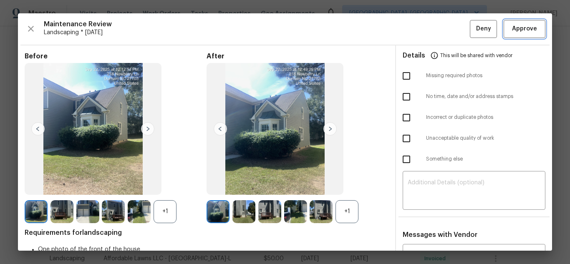
click at [512, 30] on span "Approve" at bounding box center [524, 29] width 25 height 10
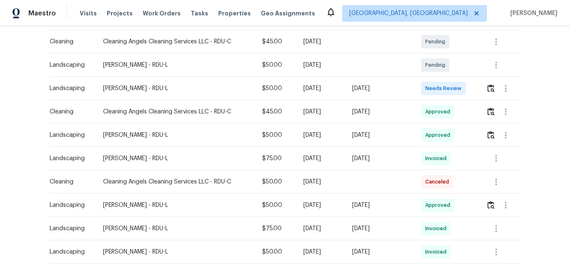
scroll to position [208, 0]
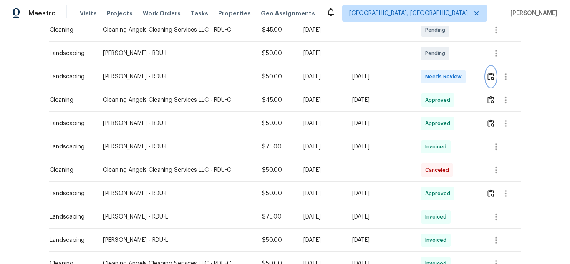
click at [490, 73] on img "button" at bounding box center [490, 77] width 7 height 8
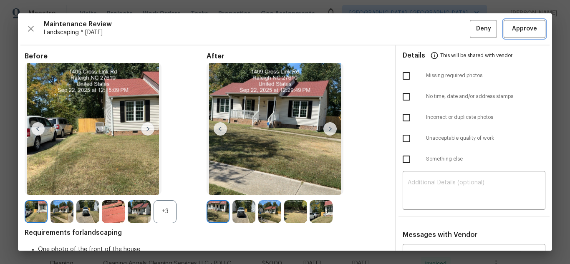
click at [512, 32] on span "Approve" at bounding box center [524, 29] width 25 height 10
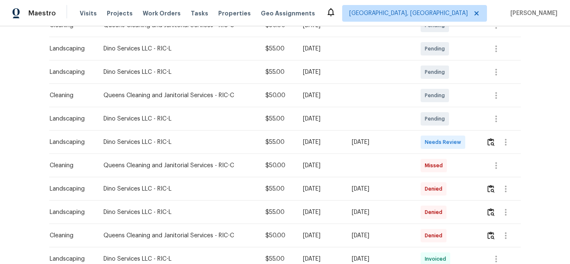
scroll to position [167, 0]
click at [489, 146] on img "button" at bounding box center [490, 142] width 7 height 8
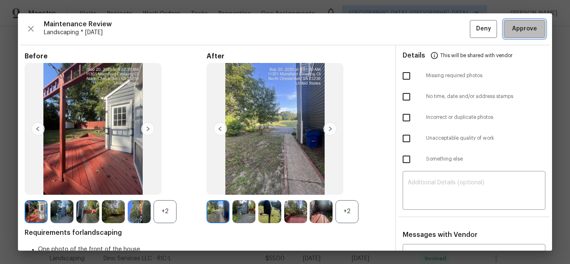
click at [512, 32] on span "Approve" at bounding box center [524, 29] width 25 height 10
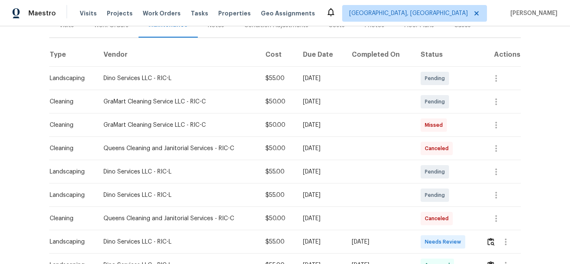
scroll to position [125, 0]
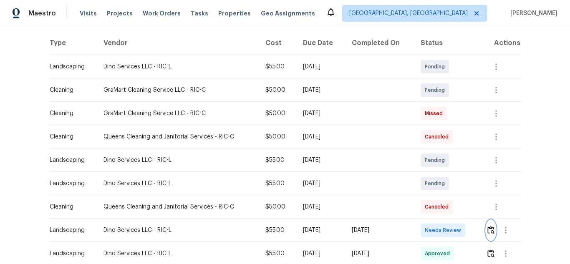
click at [491, 224] on button "button" at bounding box center [491, 230] width 10 height 20
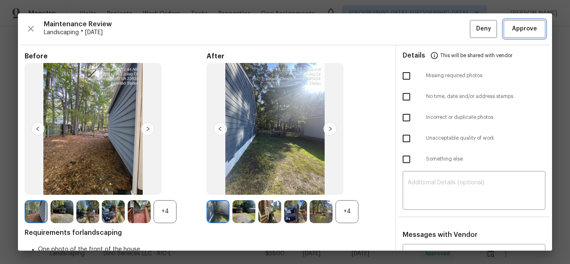
click at [512, 32] on span "Approve" at bounding box center [524, 29] width 25 height 10
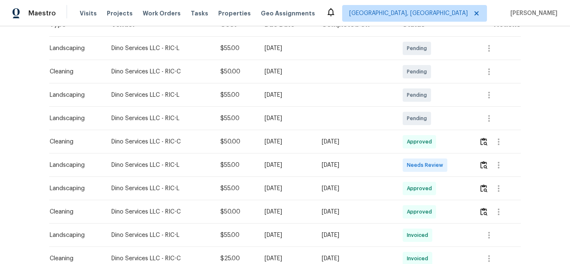
scroll to position [167, 0]
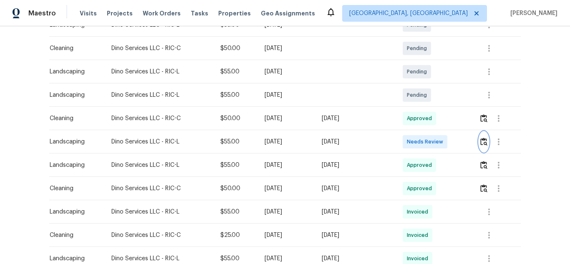
click at [480, 141] on img "button" at bounding box center [483, 142] width 7 height 8
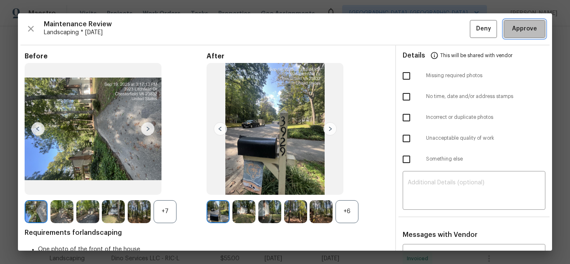
click at [513, 32] on span "Approve" at bounding box center [524, 29] width 25 height 10
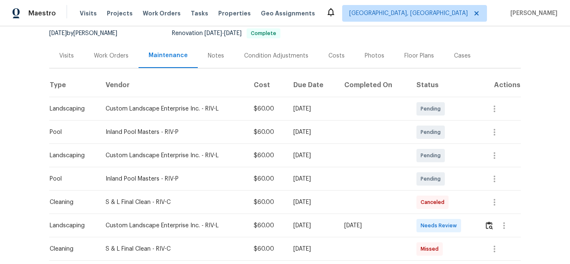
scroll to position [83, 0]
click at [489, 222] on img "button" at bounding box center [488, 225] width 7 height 8
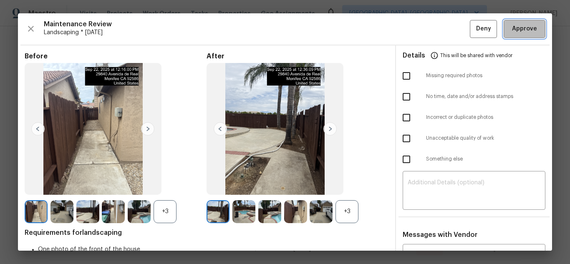
click at [513, 32] on span "Approve" at bounding box center [524, 29] width 25 height 10
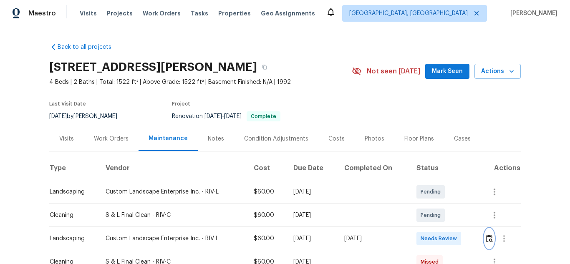
click at [490, 241] on img "button" at bounding box center [488, 238] width 7 height 8
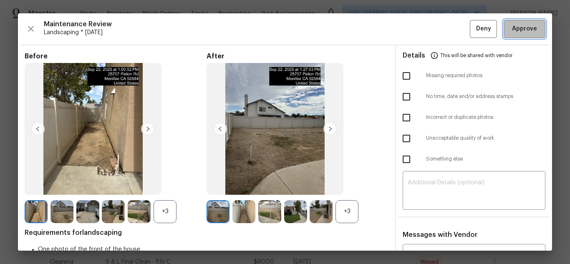
click at [513, 32] on span "Approve" at bounding box center [524, 29] width 25 height 10
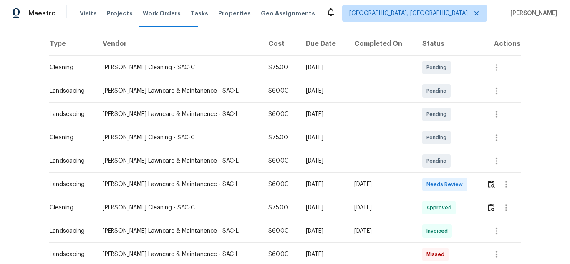
scroll to position [125, 0]
click at [487, 184] on img "button" at bounding box center [490, 183] width 7 height 8
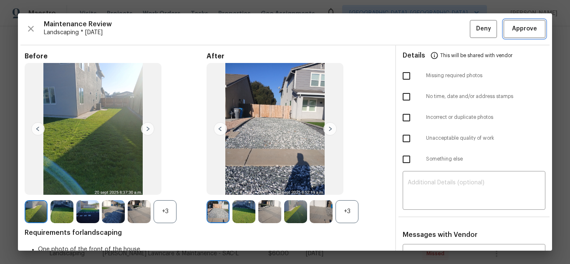
click at [513, 32] on span "Approve" at bounding box center [524, 29] width 25 height 10
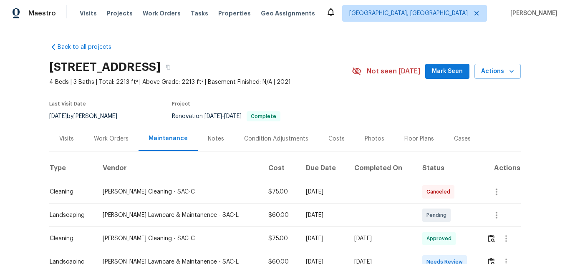
scroll to position [66, 0]
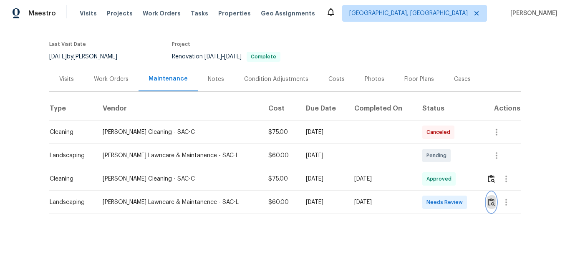
click at [487, 198] on img "button" at bounding box center [490, 202] width 7 height 8
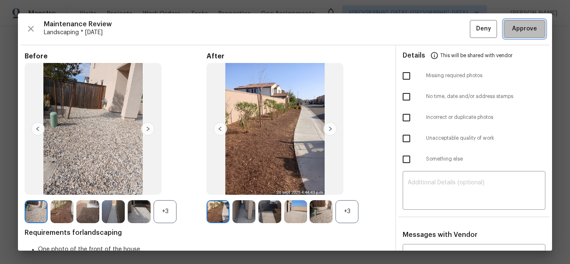
click at [516, 30] on span "Approve" at bounding box center [524, 29] width 25 height 10
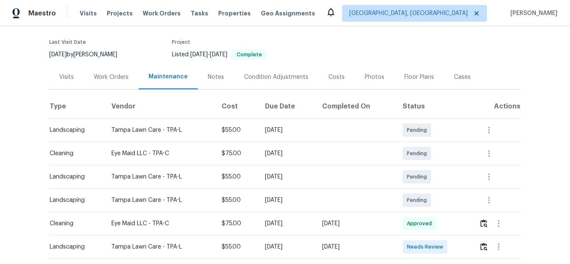
scroll to position [167, 0]
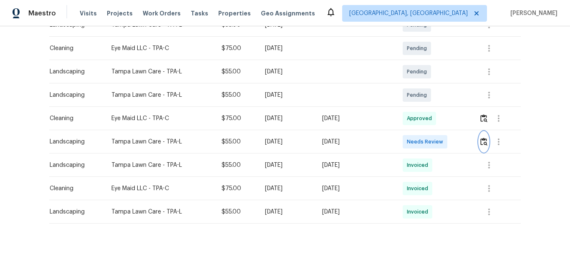
click at [480, 138] on img "button" at bounding box center [483, 142] width 7 height 8
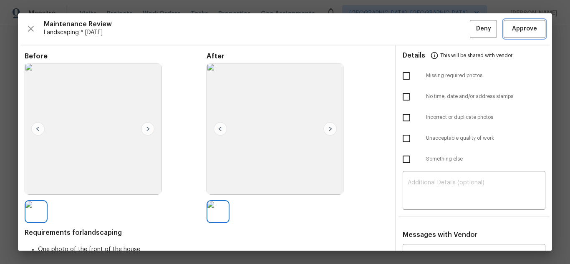
click at [527, 33] on span "Approve" at bounding box center [524, 29] width 25 height 10
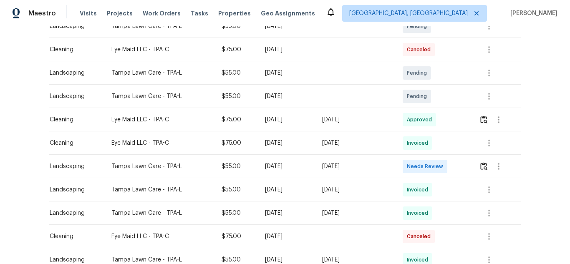
scroll to position [167, 0]
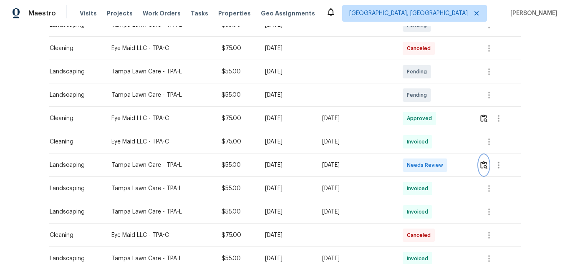
click at [480, 168] on img "button" at bounding box center [483, 165] width 7 height 8
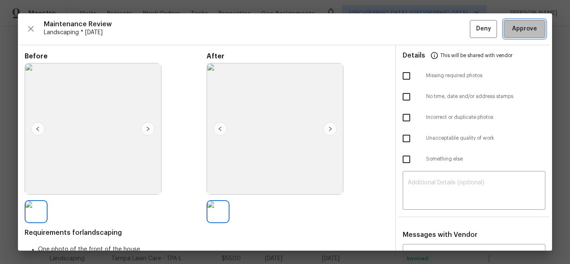
click at [524, 29] on span "Approve" at bounding box center [524, 29] width 25 height 10
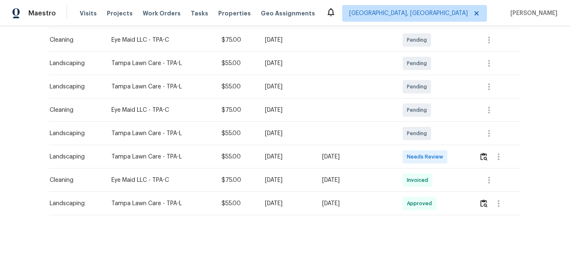
scroll to position [159, 0]
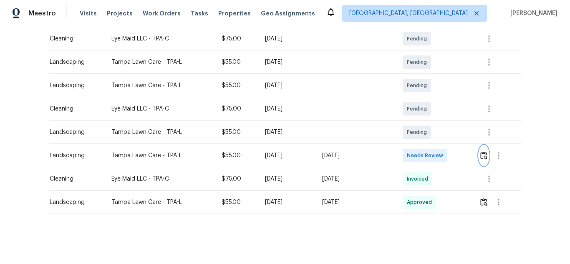
click at [483, 146] on button "button" at bounding box center [484, 156] width 10 height 20
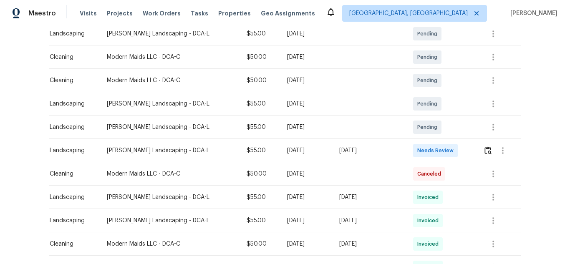
scroll to position [167, 0]
click at [487, 146] on img "button" at bounding box center [487, 150] width 7 height 8
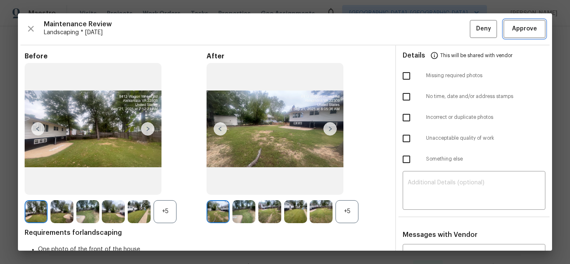
click at [530, 29] on span "Approve" at bounding box center [524, 29] width 28 height 10
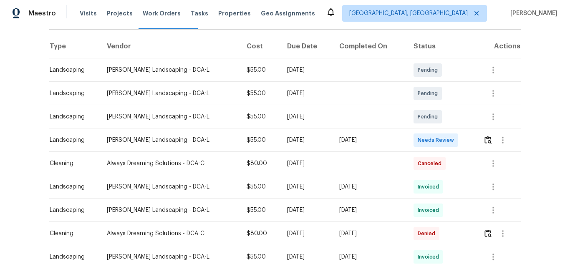
scroll to position [125, 0]
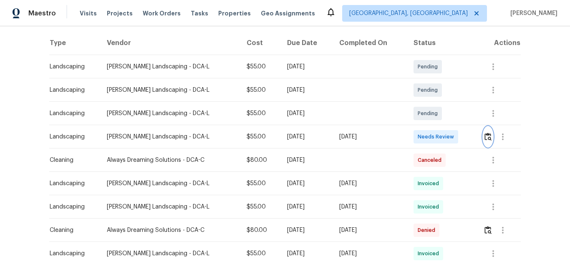
click at [489, 140] on img "button" at bounding box center [487, 137] width 7 height 8
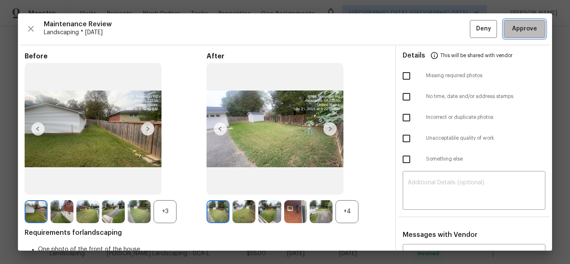
click at [508, 22] on button "Approve" at bounding box center [524, 29] width 42 height 18
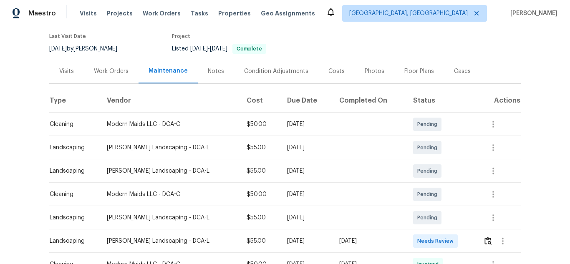
scroll to position [125, 0]
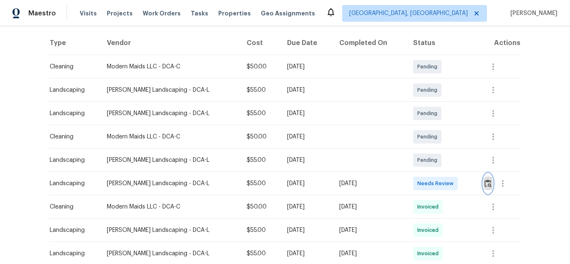
click at [487, 183] on img "button" at bounding box center [487, 183] width 7 height 8
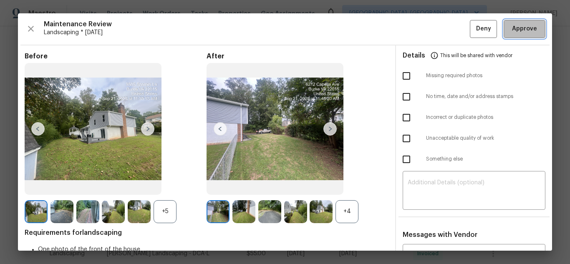
click at [503, 30] on button "Approve" at bounding box center [524, 29] width 42 height 18
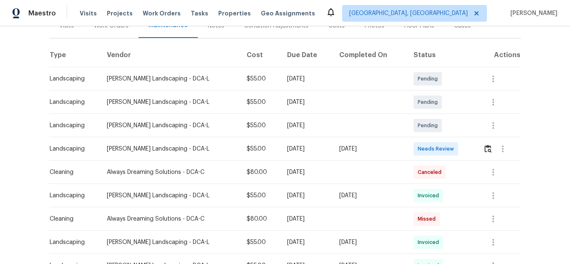
scroll to position [125, 0]
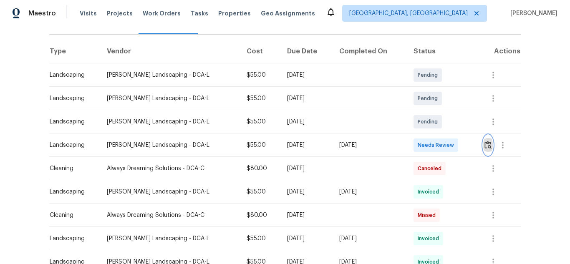
click at [484, 141] on img "button" at bounding box center [487, 145] width 7 height 8
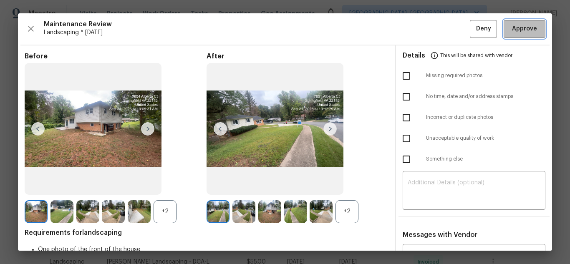
click at [524, 23] on button "Approve" at bounding box center [524, 29] width 42 height 18
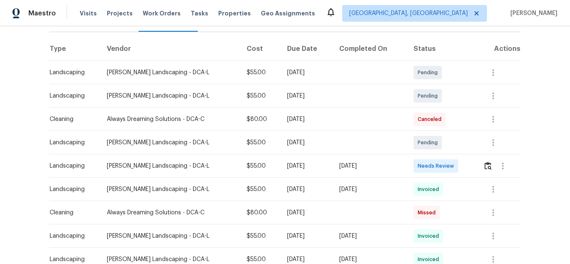
scroll to position [125, 0]
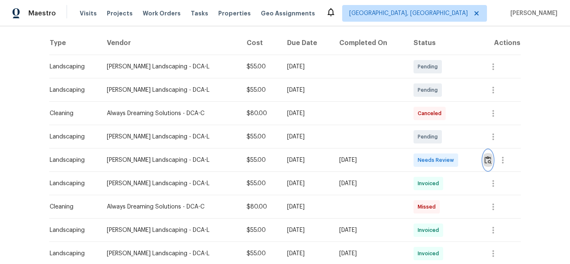
click at [485, 161] on img "button" at bounding box center [487, 160] width 7 height 8
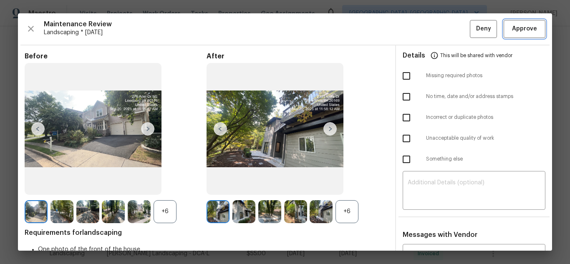
click at [528, 28] on span "Approve" at bounding box center [524, 29] width 25 height 10
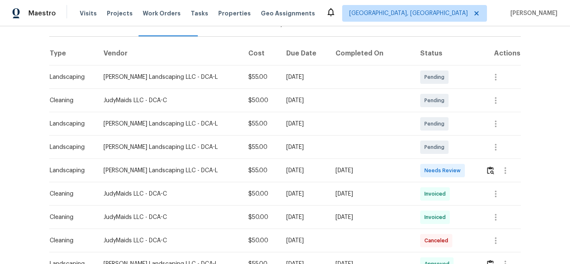
scroll to position [125, 0]
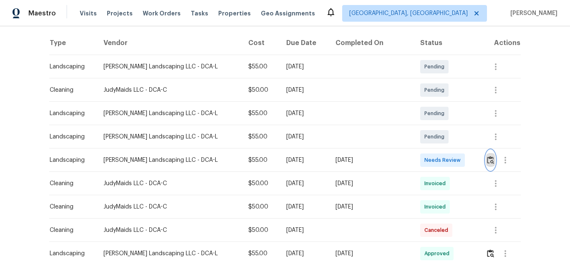
click at [485, 160] on button "button" at bounding box center [490, 160] width 10 height 20
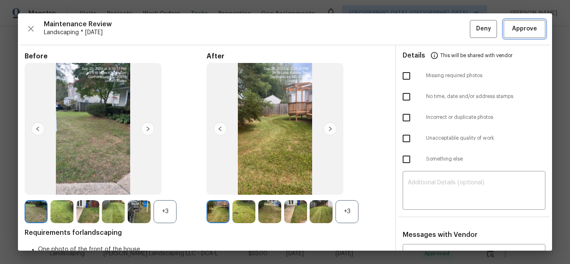
click at [512, 27] on span "Approve" at bounding box center [524, 29] width 25 height 10
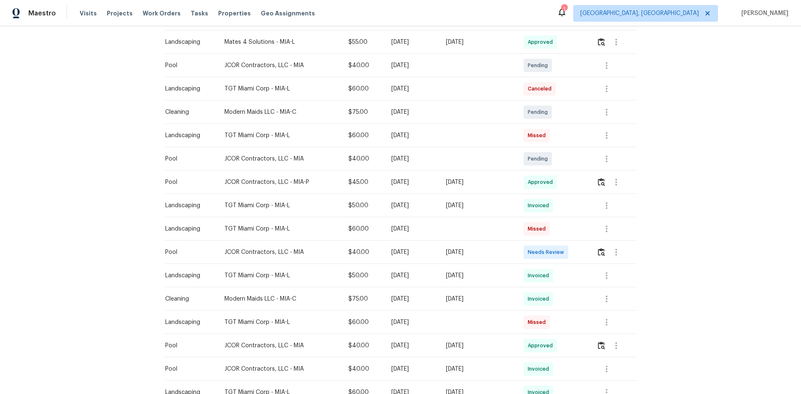
scroll to position [250, 0]
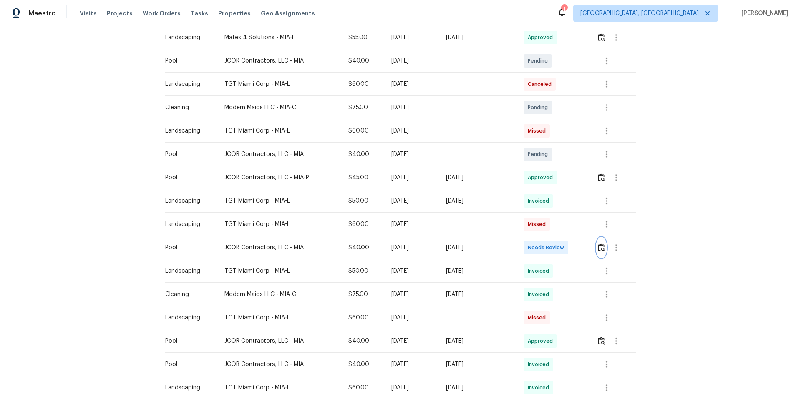
click at [569, 250] on img "button" at bounding box center [600, 247] width 7 height 8
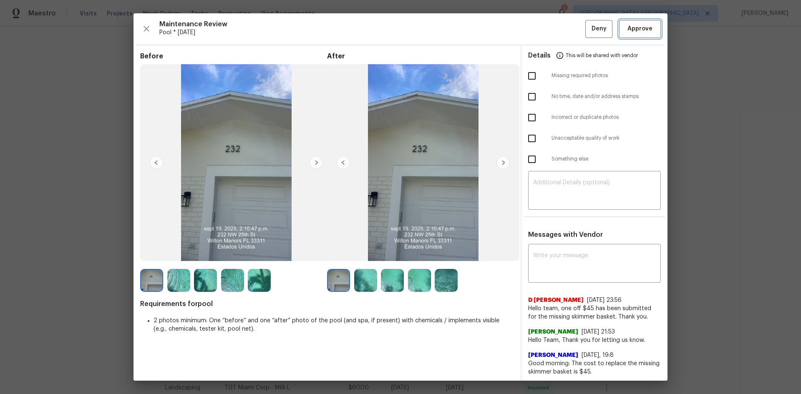
click at [569, 37] on button "Approve" at bounding box center [640, 29] width 42 height 18
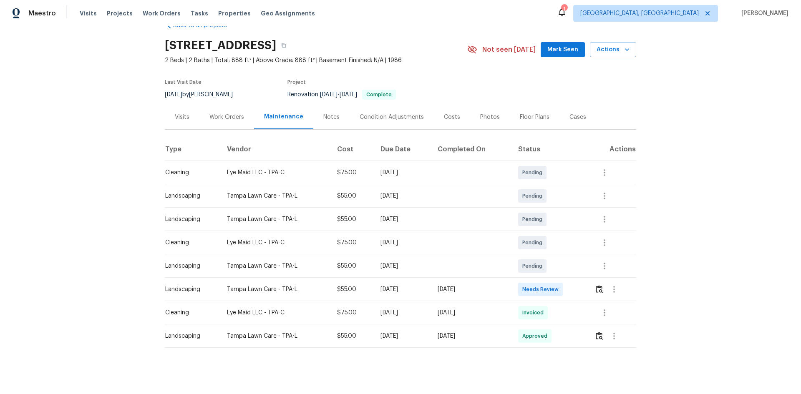
scroll to position [32, 0]
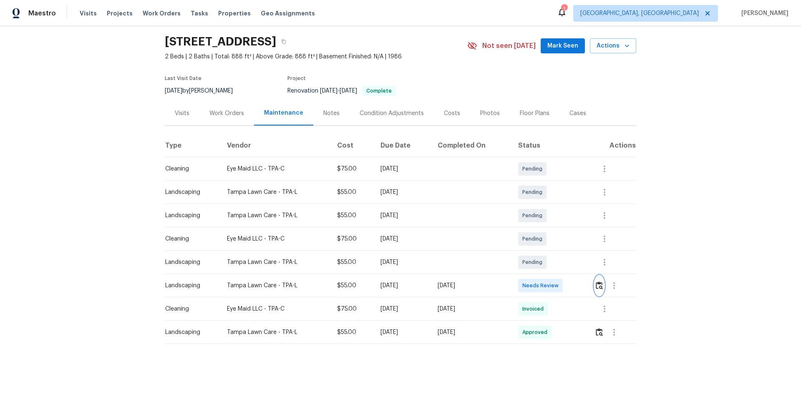
click at [569, 263] on img "button" at bounding box center [598, 285] width 7 height 8
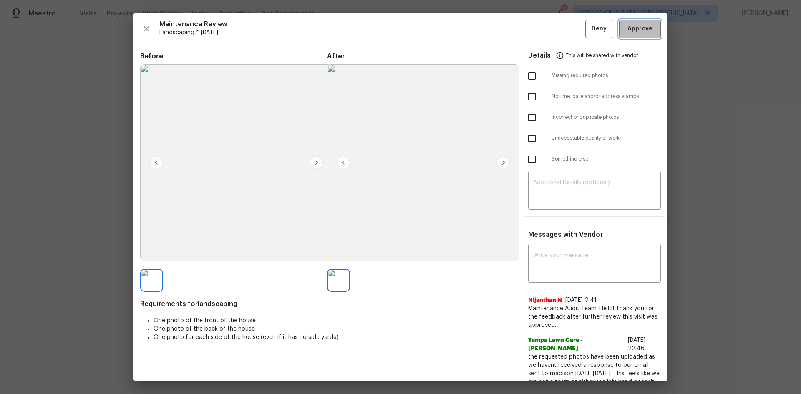
click at [569, 25] on span "Approve" at bounding box center [639, 29] width 25 height 10
